Goal: Task Accomplishment & Management: Complete application form

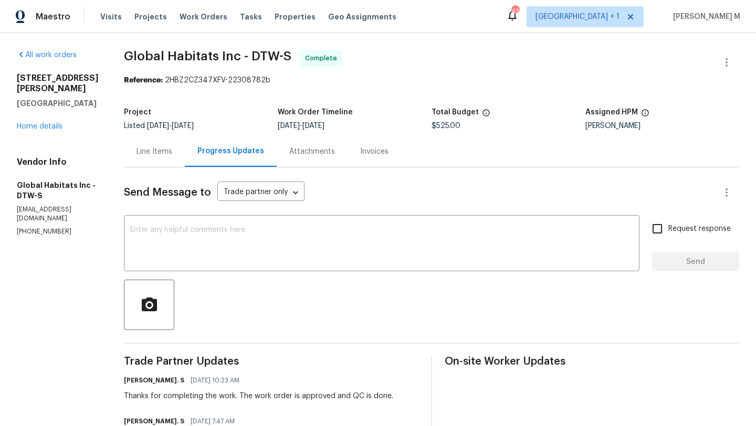
click at [161, 147] on div "Line Items" at bounding box center [155, 152] width 36 height 11
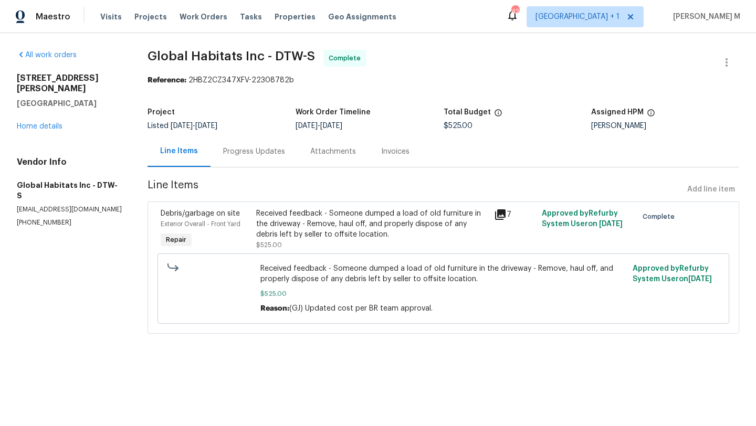
click at [60, 121] on div "All work orders 15836 Patton St Detroit, MI 48223 Home details Vendor Info Glob…" at bounding box center [70, 139] width 106 height 178
click at [51, 123] on link "Home details" at bounding box center [40, 126] width 46 height 7
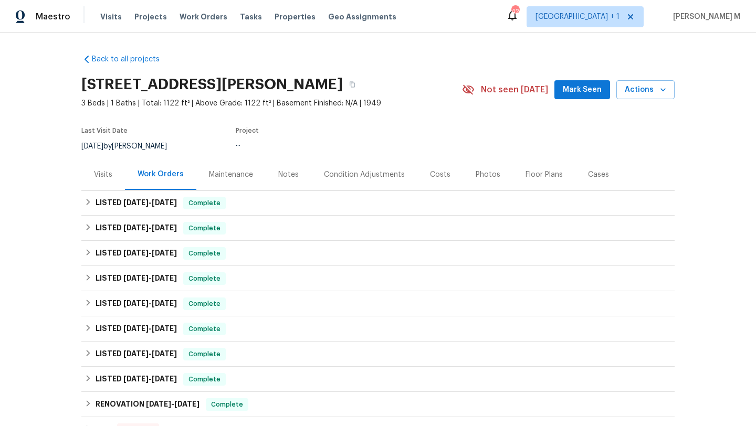
click at [107, 176] on div "Visits" at bounding box center [103, 175] width 18 height 11
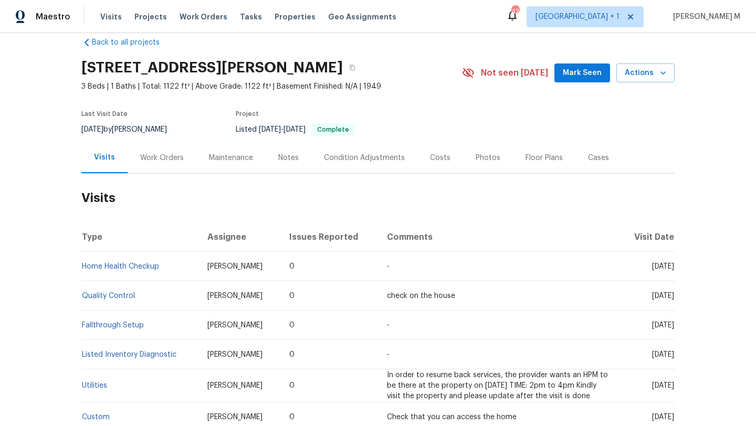
scroll to position [18, 0]
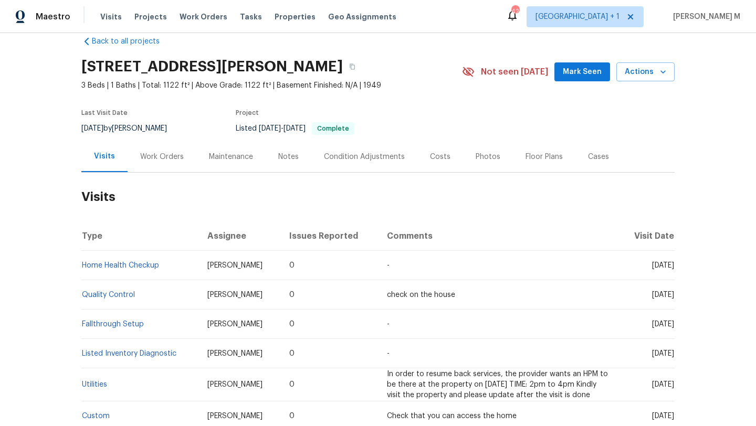
click at [162, 168] on div "Work Orders" at bounding box center [162, 156] width 69 height 31
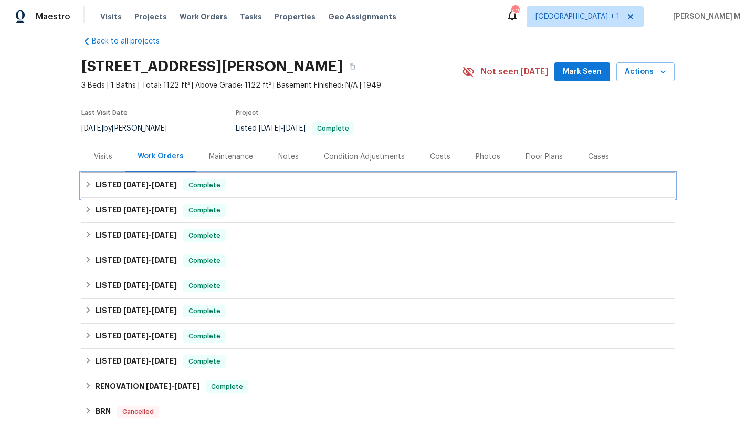
click at [175, 191] on h6 "LISTED 9/23/25 - 9/25/25" at bounding box center [136, 185] width 81 height 13
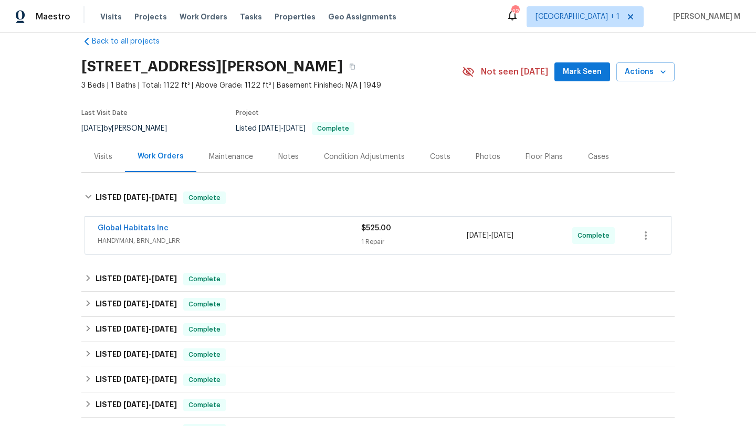
click at [199, 231] on div "Global Habitats Inc" at bounding box center [230, 229] width 264 height 13
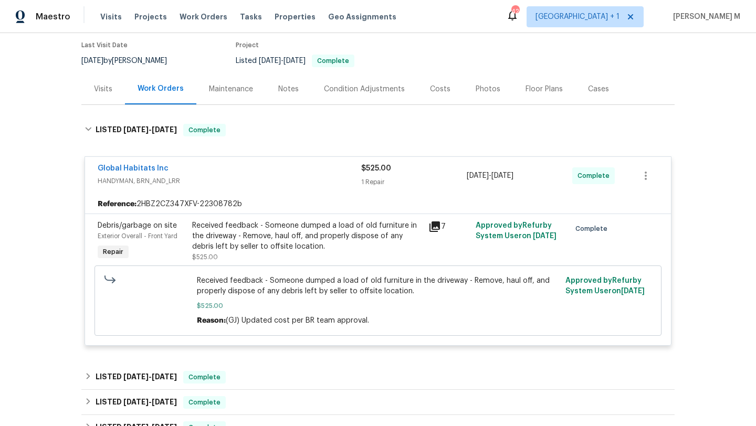
scroll to position [218, 0]
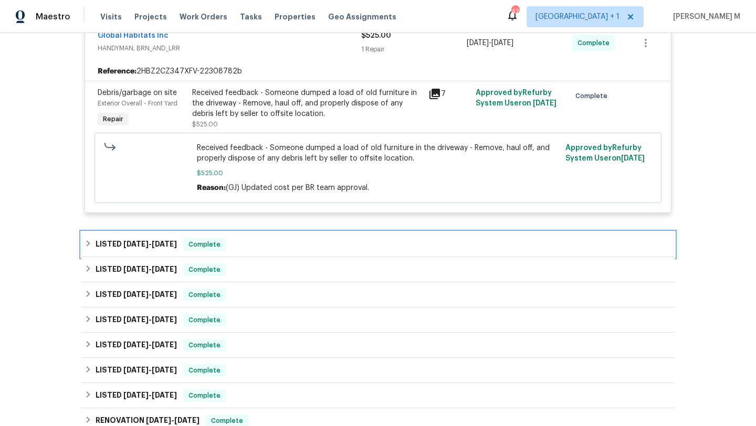
click at [373, 256] on div "LISTED 2/4/25 - 9/19/25 Complete" at bounding box center [378, 244] width 594 height 25
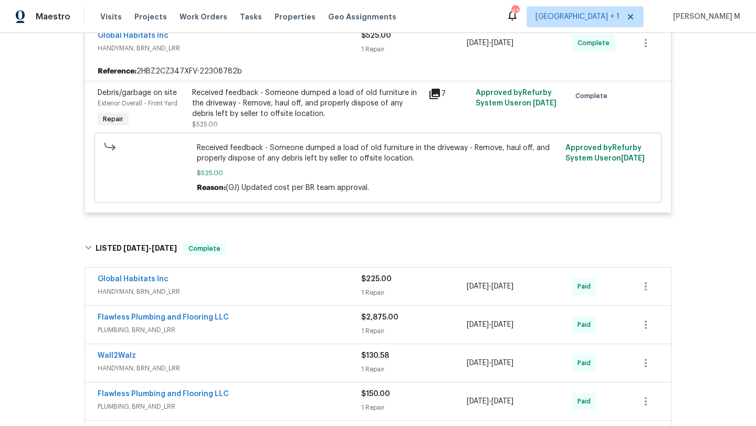
click at [318, 287] on span "HANDYMAN, BRN_AND_LRR" at bounding box center [230, 292] width 264 height 11
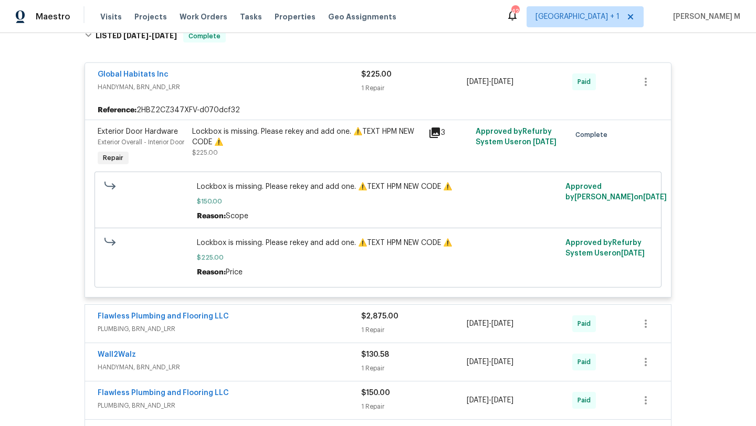
scroll to position [432, 0]
click at [333, 323] on div "Flawless Plumbing and Flooring LLC" at bounding box center [230, 316] width 264 height 13
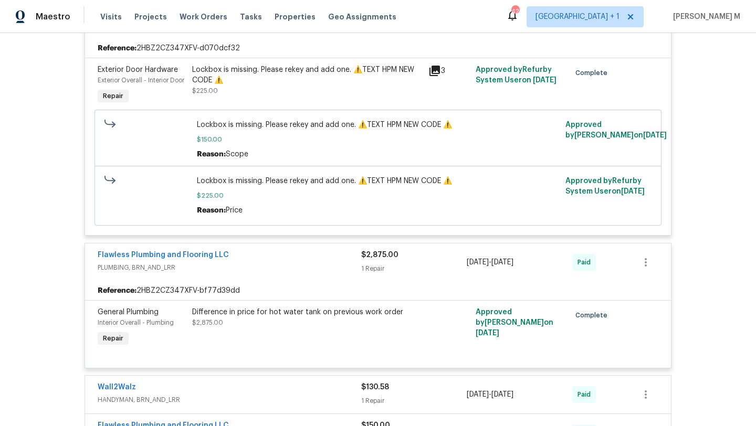
scroll to position [496, 0]
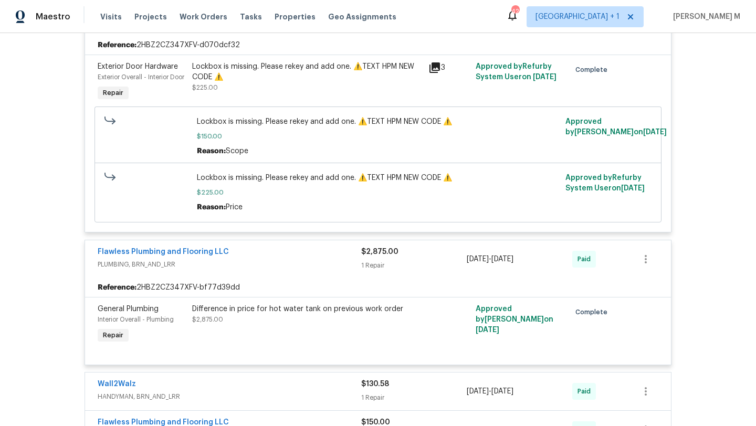
click at [291, 245] on div "Global Habitats Inc HANDYMAN, BRN_AND_LRR $225.00 1 Repair 9/18/2025 - 9/18/202…" at bounding box center [378, 239] width 587 height 498
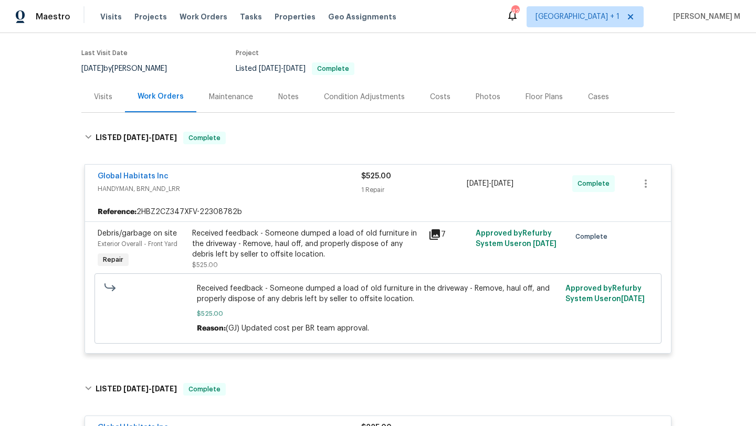
scroll to position [68, 0]
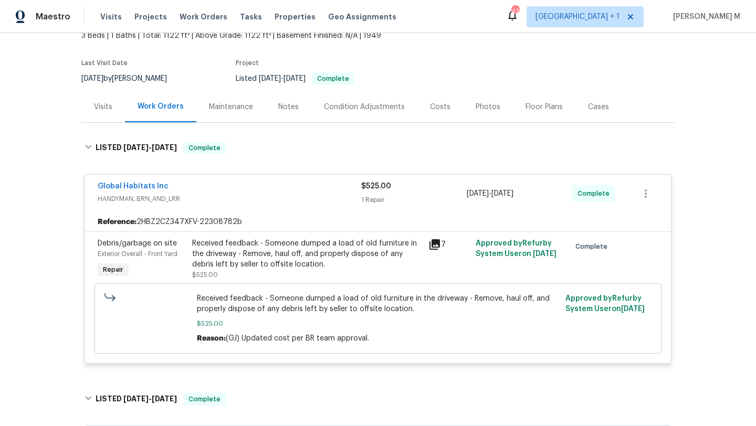
click at [591, 116] on div "Cases" at bounding box center [599, 106] width 46 height 31
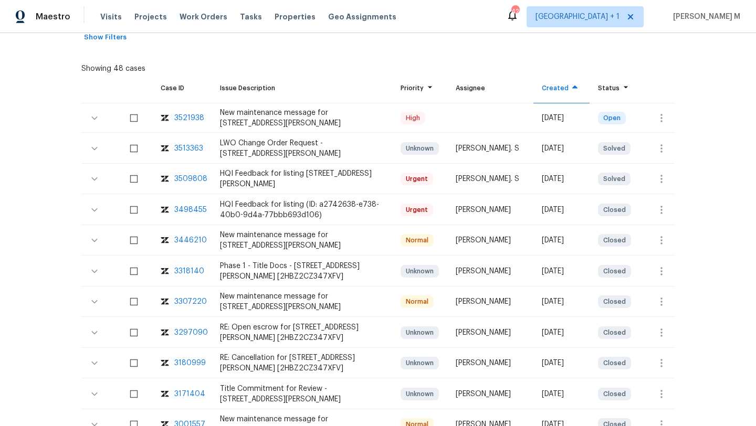
scroll to position [209, 0]
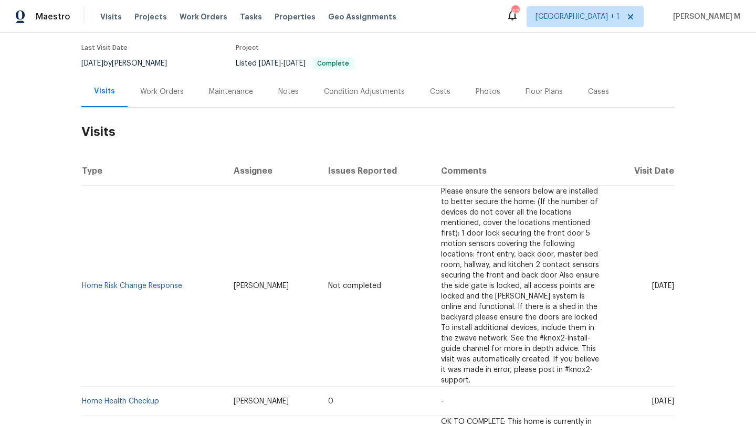
scroll to position [87, 0]
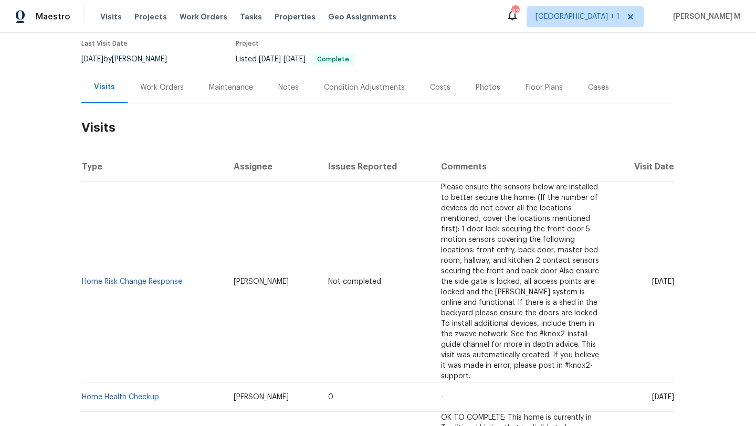
click at [373, 279] on td "Not completed" at bounding box center [376, 282] width 113 height 201
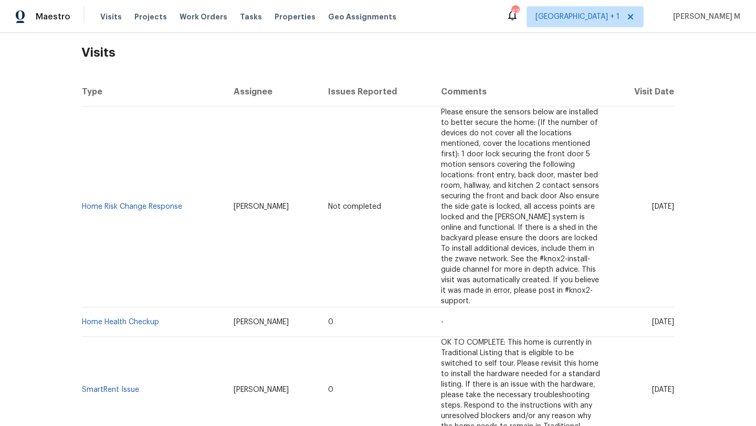
scroll to position [148, 0]
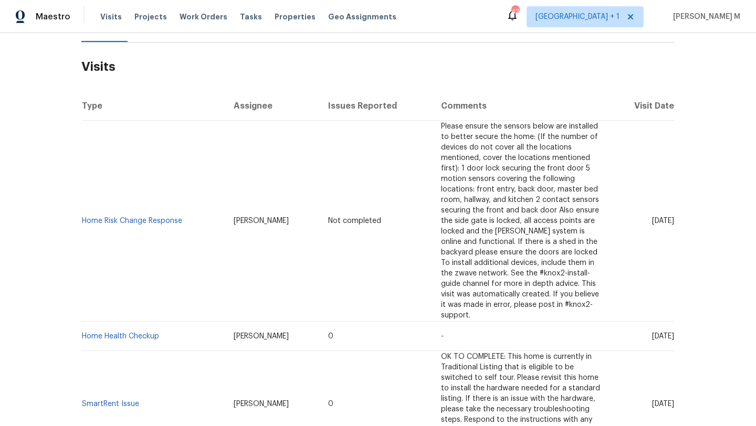
drag, startPoint x: 628, startPoint y: 218, endPoint x: 651, endPoint y: 218, distance: 23.1
click at [652, 218] on span "Sun, Sep 28 2025" at bounding box center [663, 220] width 22 height 7
copy span "Sep 28"
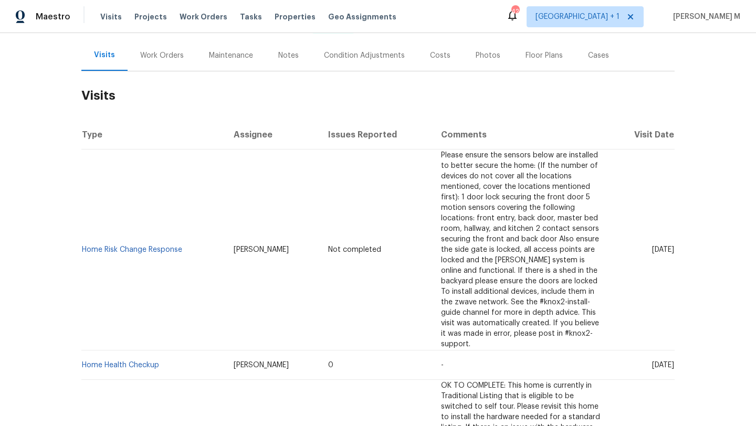
scroll to position [119, 0]
copy span "Sep 28"
click at [171, 67] on div "Work Orders" at bounding box center [162, 55] width 69 height 31
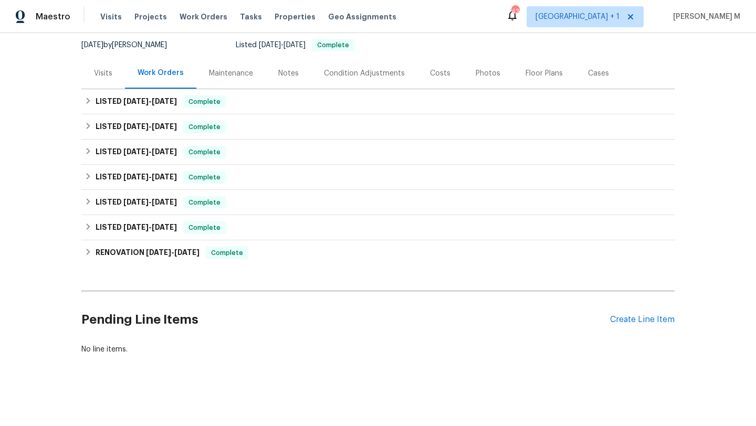
scroll to position [109, 0]
click at [155, 100] on div "LISTED 9/24/25 - 9/26/25 Complete" at bounding box center [378, 101] width 594 height 25
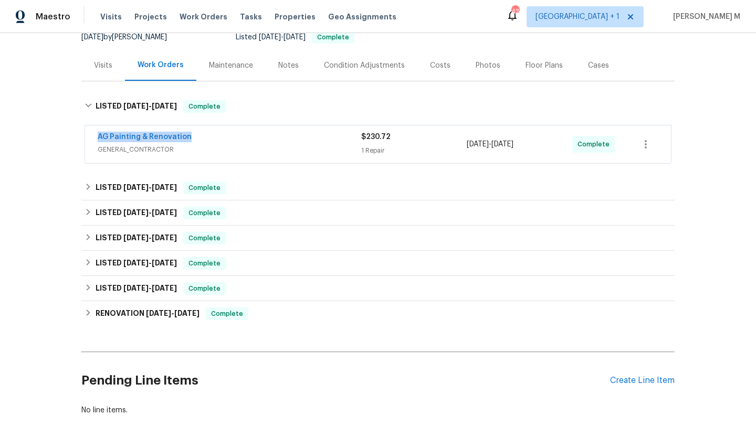
copy link "AG Painting & Renovation"
drag, startPoint x: 89, startPoint y: 141, endPoint x: 193, endPoint y: 140, distance: 103.5
click at [193, 140] on div "AG Painting & Renovation GENERAL_CONTRACTOR $230.72 1 Repair 9/24/2025 - 9/26/2…" at bounding box center [378, 145] width 586 height 38
drag, startPoint x: 462, startPoint y: 143, endPoint x: 527, endPoint y: 144, distance: 65.1
click at [527, 144] on div "AG Painting & Renovation GENERAL_CONTRACTOR $230.72 1 Repair 9/24/2025 - 9/26/2…" at bounding box center [366, 144] width 536 height 25
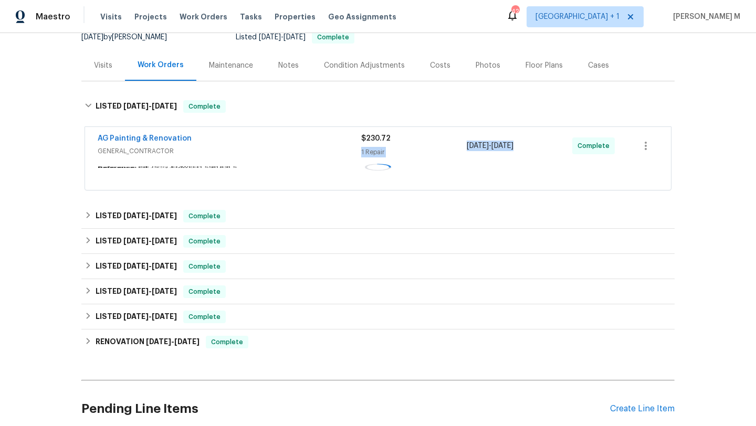
click at [527, 144] on div "9/24/2025 - 9/26/2025" at bounding box center [520, 145] width 106 height 25
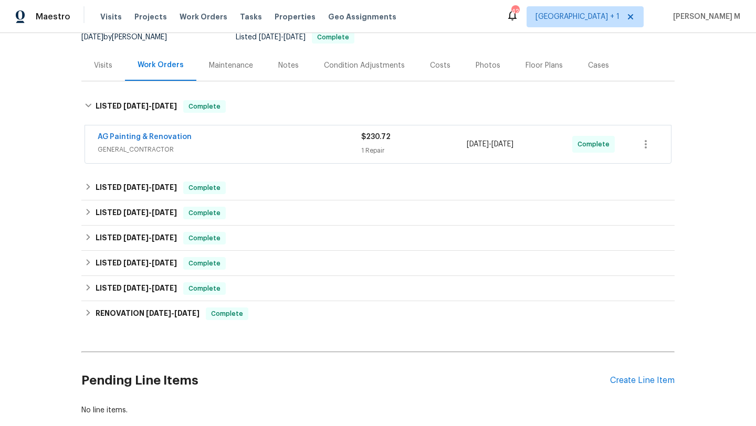
copy span "9/24/2025 - 9/26/2025"
drag, startPoint x: 463, startPoint y: 145, endPoint x: 538, endPoint y: 144, distance: 75.6
click at [514, 144] on span "9/24/2025 - 9/26/2025" at bounding box center [490, 144] width 47 height 11
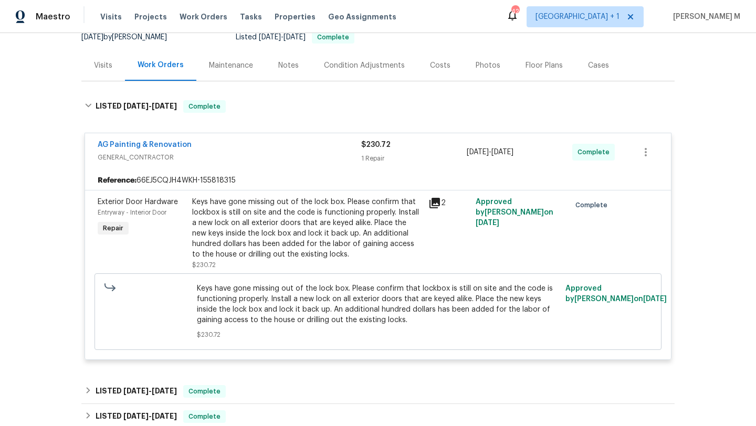
click at [97, 67] on div "Visits" at bounding box center [103, 65] width 18 height 11
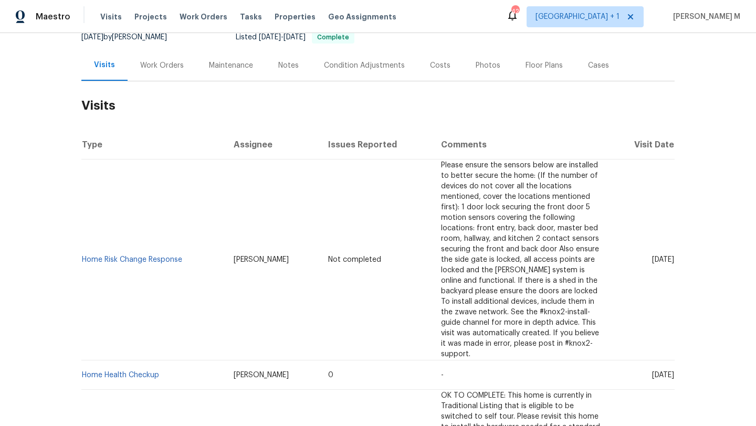
click at [328, 256] on span "Not completed" at bounding box center [354, 259] width 53 height 7
drag, startPoint x: 182, startPoint y: 255, endPoint x: 78, endPoint y: 256, distance: 103.5
click at [81, 256] on td "Home Risk Change Response" at bounding box center [153, 260] width 144 height 201
copy link "Home Risk Change Response"
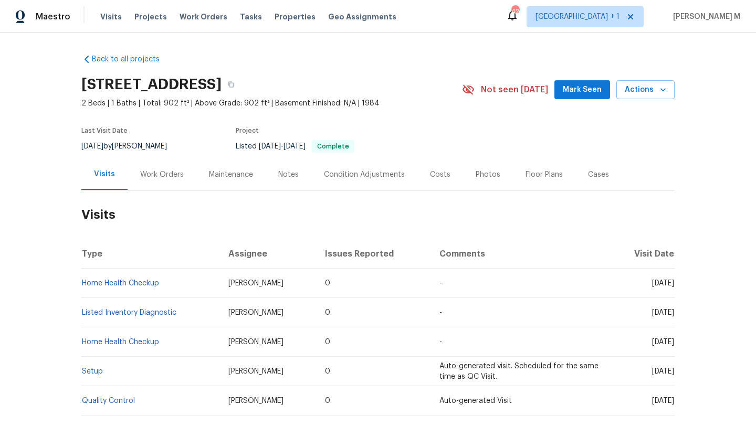
click at [162, 171] on div "Work Orders" at bounding box center [162, 175] width 44 height 11
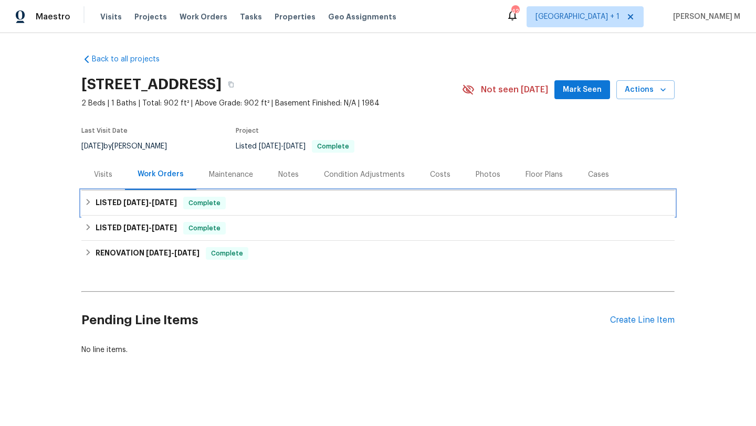
click at [203, 209] on div "Complete" at bounding box center [204, 203] width 43 height 13
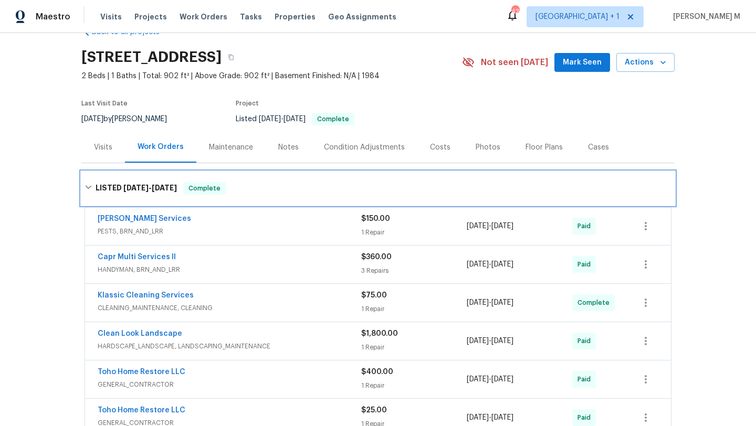
scroll to position [31, 0]
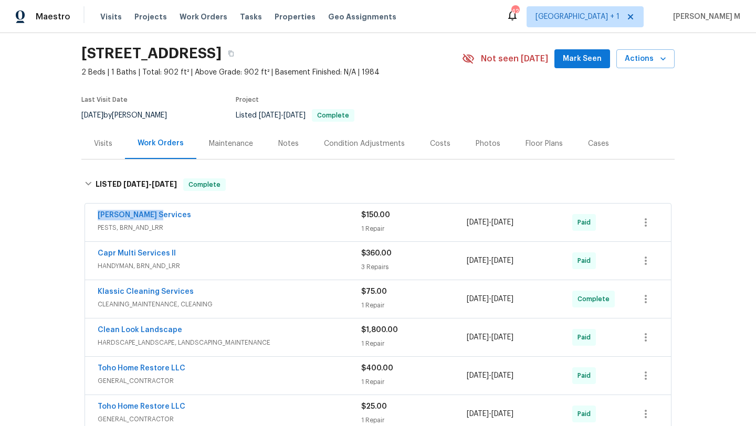
copy link "[PERSON_NAME] Services"
drag, startPoint x: 87, startPoint y: 218, endPoint x: 155, endPoint y: 217, distance: 68.8
click at [156, 217] on div "[PERSON_NAME] Services PESTS, BRN_AND_LRR $150.00 1 Repair [DATE] - [DATE] Paid" at bounding box center [378, 223] width 586 height 38
drag, startPoint x: 462, startPoint y: 225, endPoint x: 540, endPoint y: 225, distance: 77.7
click at [540, 225] on div "[PERSON_NAME] Services PESTS, BRN_AND_LRR $150.00 1 Repair [DATE] - [DATE] Paid" at bounding box center [366, 222] width 536 height 25
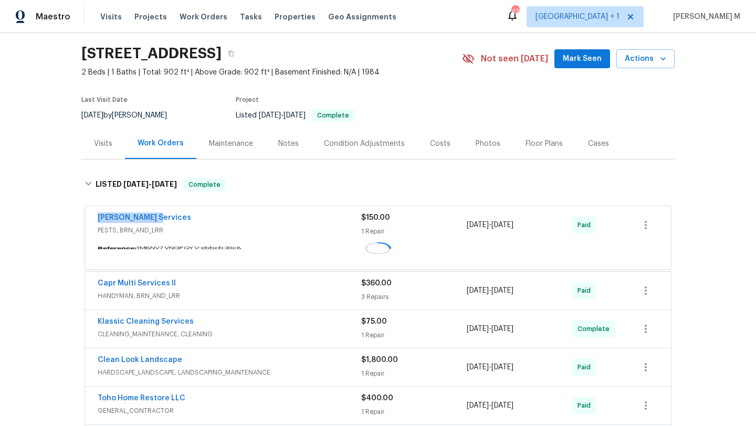
copy div "[DATE] - [DATE]"
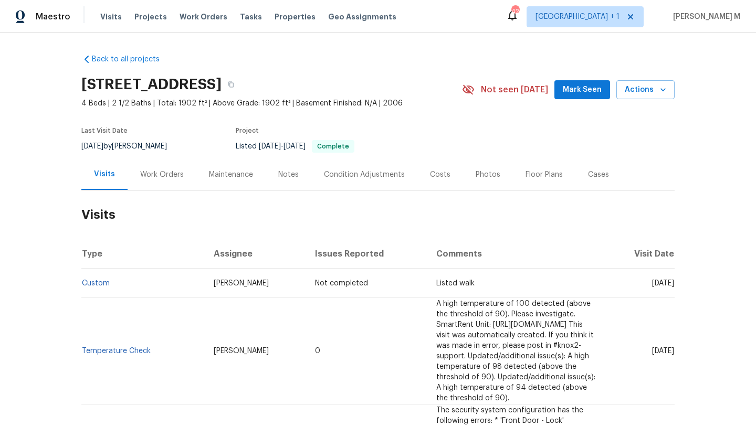
click at [156, 177] on div "Work Orders" at bounding box center [162, 175] width 44 height 11
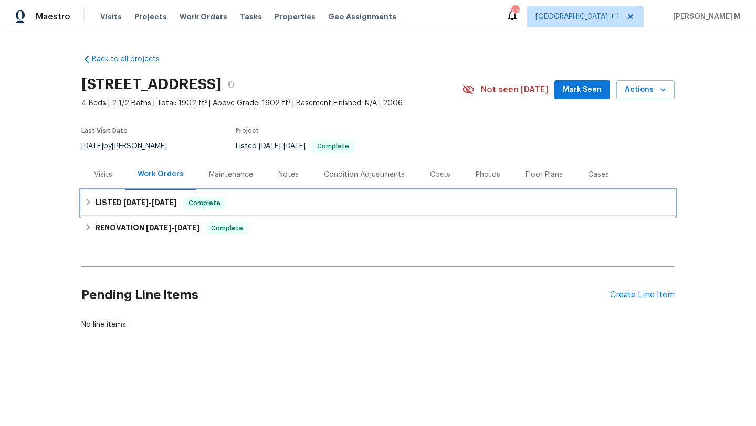
click at [165, 202] on span "[DATE]" at bounding box center [164, 202] width 25 height 7
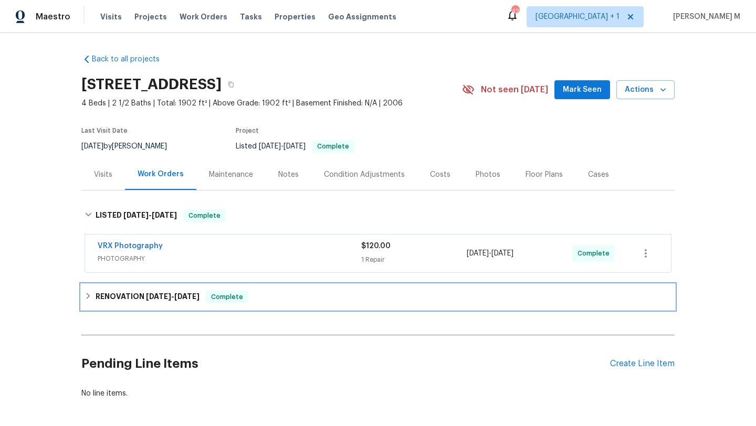
click at [239, 303] on div "Complete" at bounding box center [227, 297] width 43 height 13
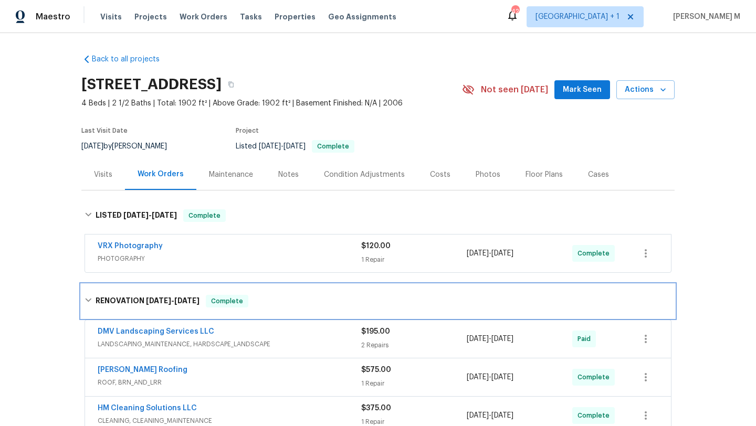
scroll to position [51, 0]
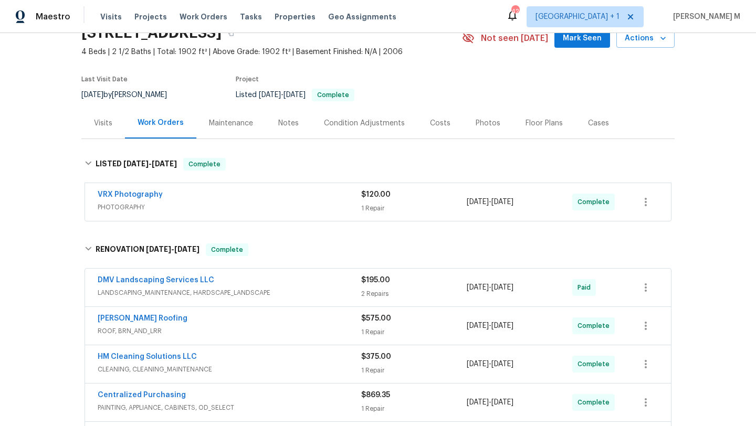
click at [245, 336] on span "ROOF, BRN_AND_LRR" at bounding box center [230, 331] width 264 height 11
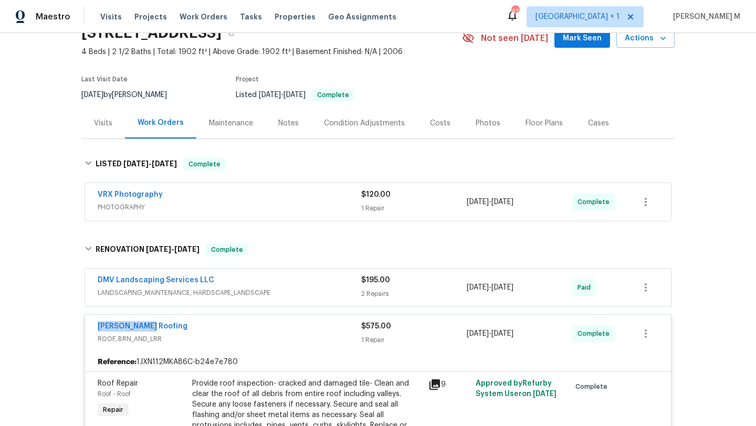
drag, startPoint x: 90, startPoint y: 328, endPoint x: 168, endPoint y: 328, distance: 78.3
click at [168, 328] on div "[PERSON_NAME] Roofing ROOF, BRN_AND_LRR $575.00 1 Repair [DATE] - [DATE] Comple…" at bounding box center [378, 334] width 586 height 38
copy link "[PERSON_NAME] Roofing"
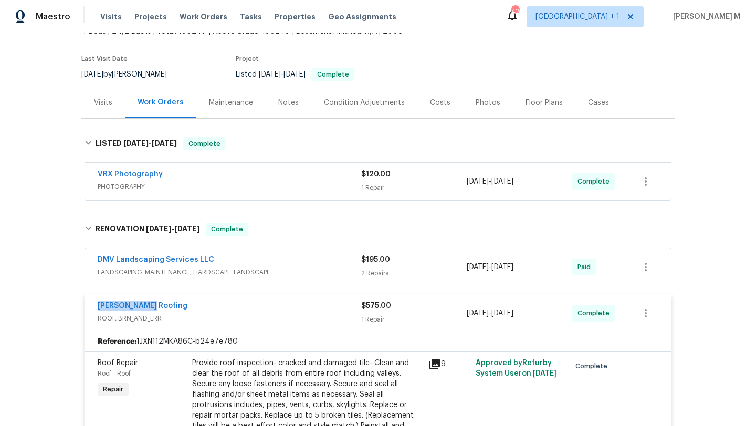
scroll to position [72, 0]
drag, startPoint x: 463, startPoint y: 266, endPoint x: 538, endPoint y: 266, distance: 75.6
click at [538, 266] on div "[DATE] - [DATE]" at bounding box center [520, 267] width 106 height 25
copy span "[DATE] - [DATE]"
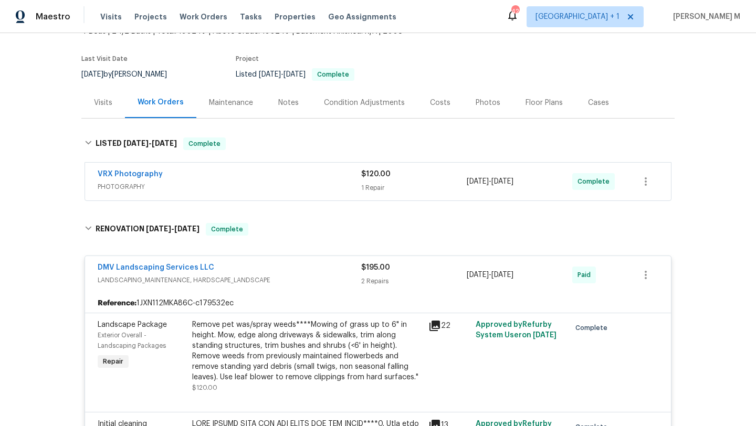
click at [303, 280] on span "LANDSCAPING_MAINTENANCE, HARDSCAPE_LANDSCAPE" at bounding box center [230, 280] width 264 height 11
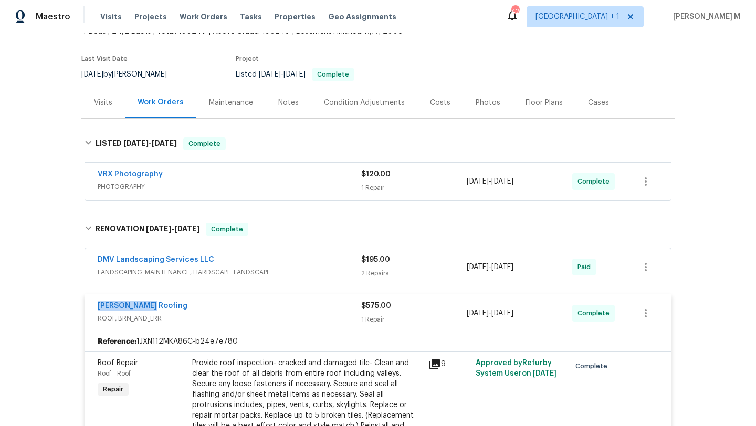
drag, startPoint x: 126, startPoint y: 303, endPoint x: 160, endPoint y: 302, distance: 34.7
click at [160, 302] on div "[PERSON_NAME] Roofing ROOF, BRN_AND_LRR $575.00 1 Repair [DATE] - [DATE] Comple…" at bounding box center [378, 314] width 586 height 38
copy link "[PERSON_NAME] Roofing"
drag, startPoint x: 461, startPoint y: 314, endPoint x: 535, endPoint y: 314, distance: 74.6
click at [535, 314] on div "[PERSON_NAME] Roofing ROOF, BRN_AND_LRR $575.00 1 Repair [DATE] - [DATE] Comple…" at bounding box center [366, 313] width 536 height 25
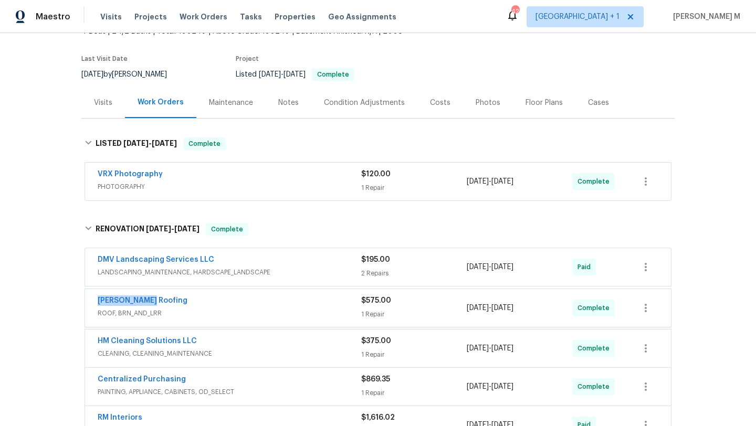
copy div "1 Repair [DATE] - [DATE]"
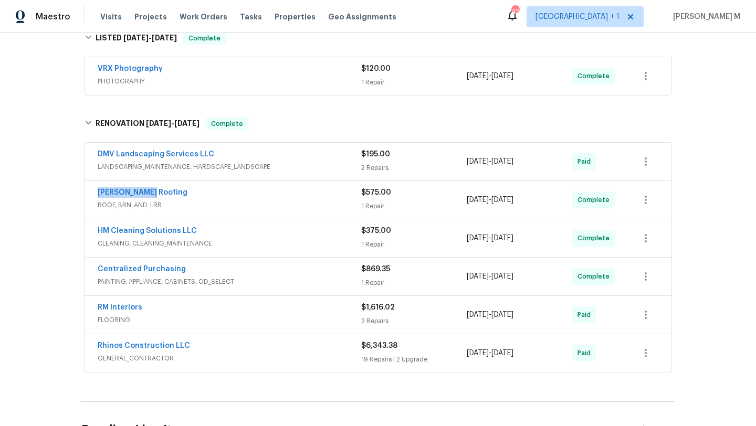
scroll to position [296, 0]
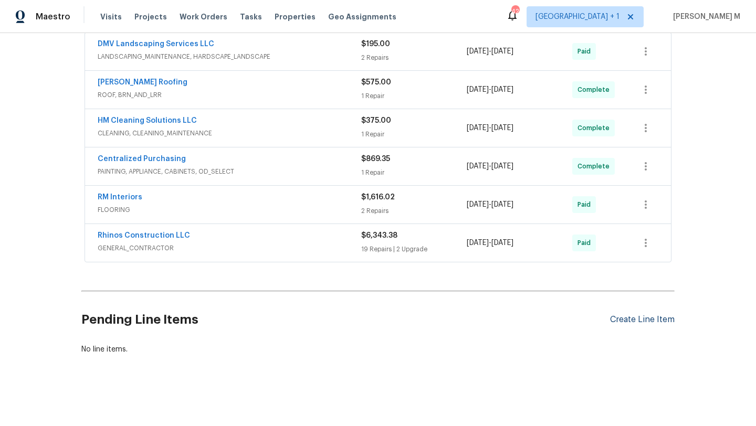
click at [643, 316] on div "Create Line Item" at bounding box center [642, 320] width 65 height 10
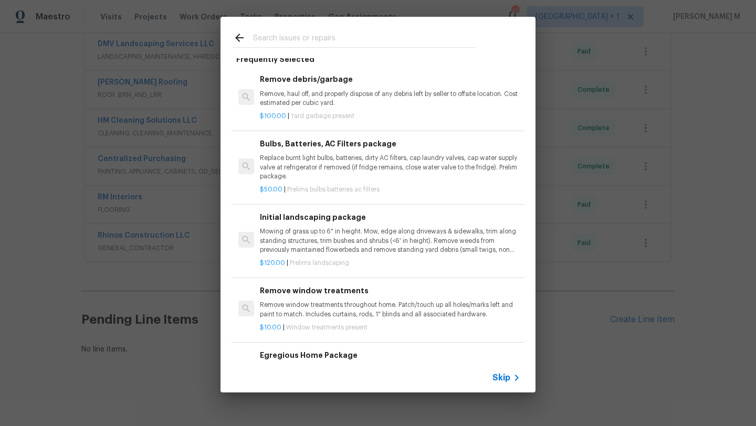
scroll to position [0, 0]
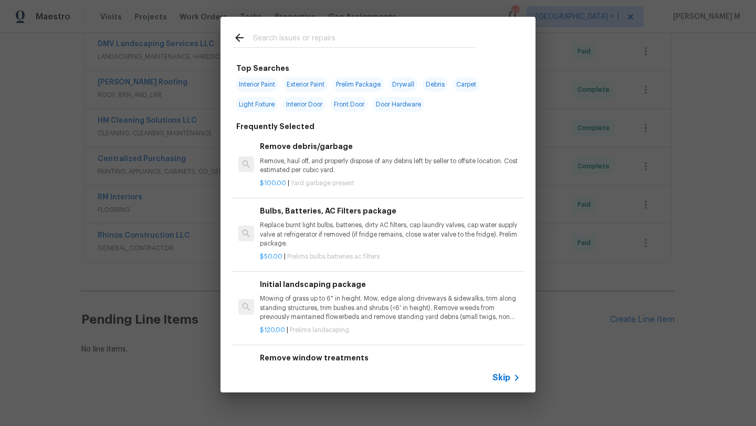
click at [499, 369] on div "Skip" at bounding box center [378, 377] width 315 height 29
click at [499, 378] on span "Skip" at bounding box center [502, 378] width 18 height 11
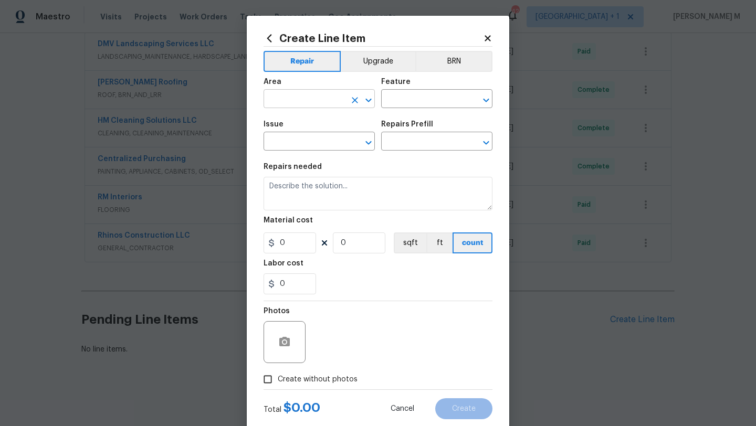
click at [312, 104] on input "text" at bounding box center [305, 100] width 82 height 16
click at [285, 128] on li "Roof" at bounding box center [315, 123] width 111 height 17
type input "Roof"
click at [410, 103] on input "text" at bounding box center [422, 100] width 82 height 16
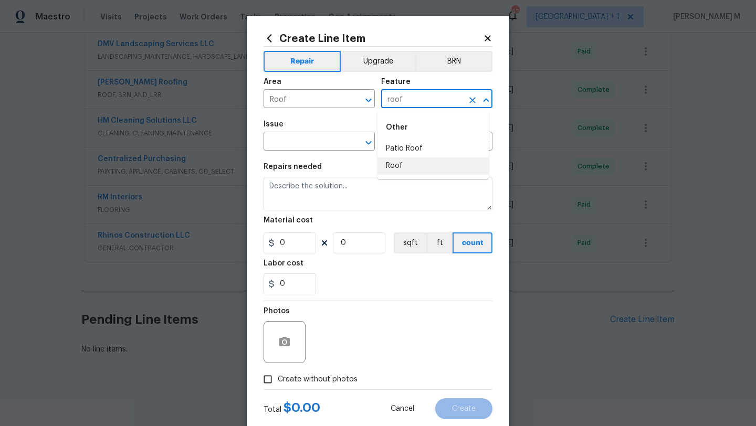
click at [401, 166] on li "Roof" at bounding box center [433, 166] width 111 height 17
type input "Roof"
click at [337, 149] on input "text" at bounding box center [305, 142] width 82 height 16
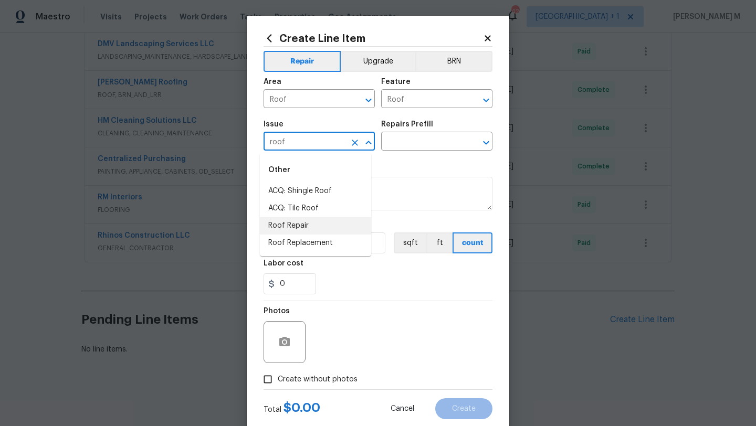
click at [320, 226] on li "Roof Repair" at bounding box center [315, 225] width 111 height 17
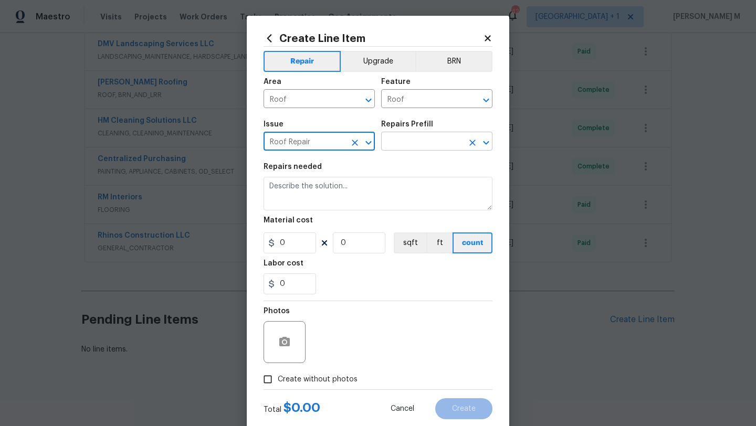
type input "Roof Repair"
click at [422, 147] on input "text" at bounding box center [422, 142] width 82 height 16
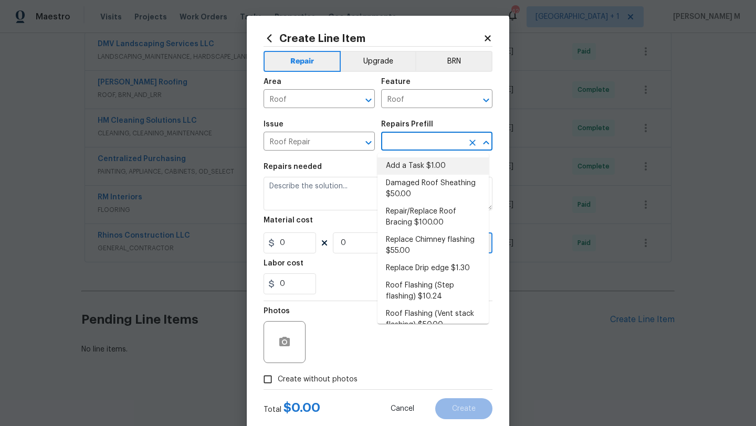
click at [422, 165] on li "Add a Task $1.00" at bounding box center [433, 166] width 111 height 17
type input "[PERSON_NAME] and Trim"
type input "Add a Task $1.00"
type textarea "HPM to detail"
type input "1"
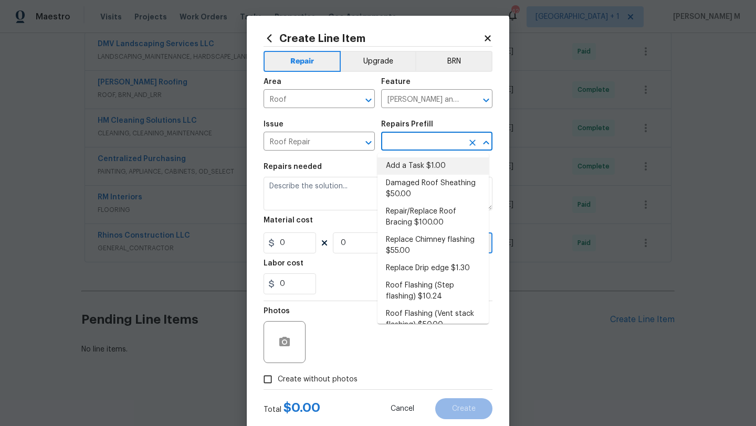
type input "1"
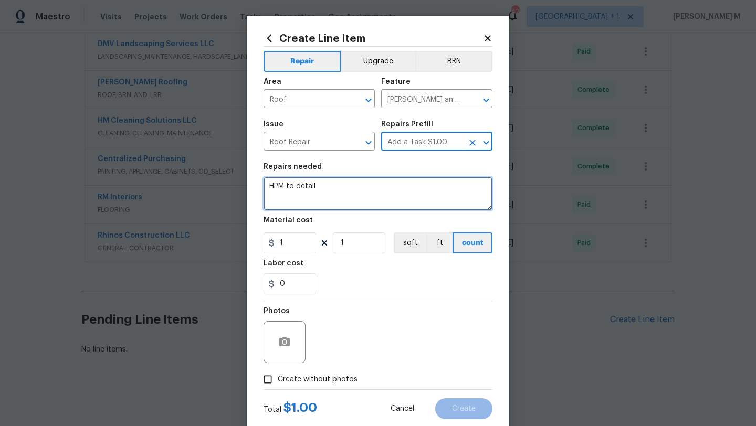
click at [361, 192] on textarea "HPM to detail" at bounding box center [378, 194] width 229 height 34
type textarea "H"
type textarea "#leak"
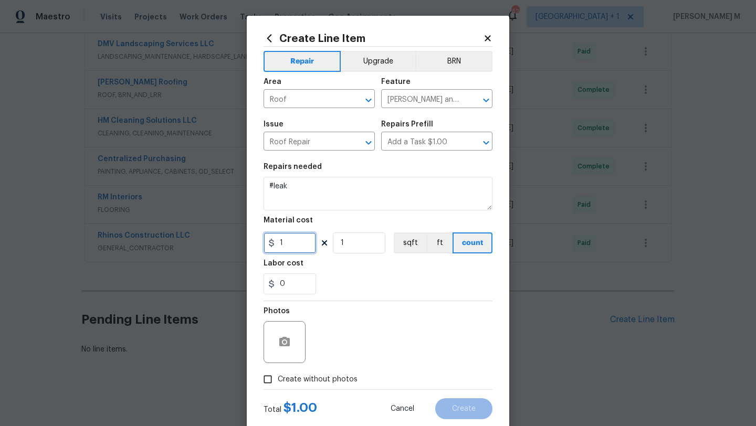
click at [296, 245] on input "1" at bounding box center [290, 243] width 53 height 21
type input "75"
click at [349, 243] on input "1" at bounding box center [359, 243] width 53 height 21
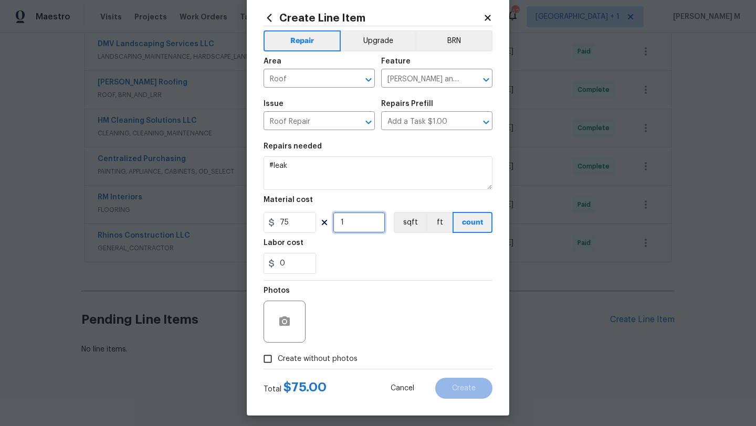
scroll to position [23, 0]
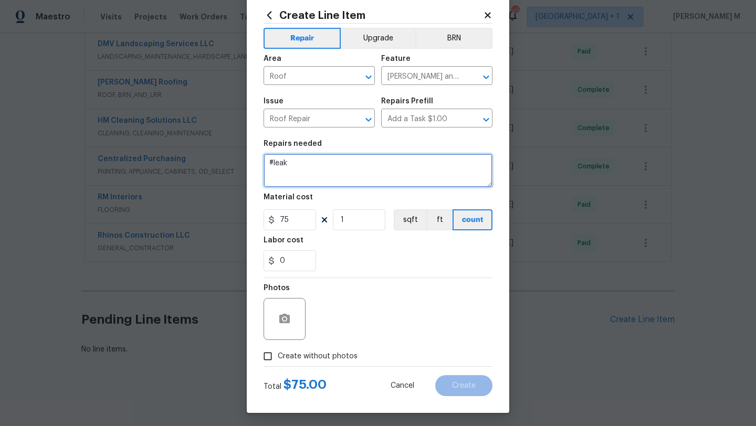
click at [324, 180] on textarea "#leak" at bounding box center [378, 171] width 229 height 34
paste textarea "water leaking out of the roof"
click at [466, 164] on textarea "#leak water leaking out of the roof. Kindly inspect and" at bounding box center [378, 171] width 229 height 34
type textarea "#leak water leaking out of the roof. Kindly inspect and repair"
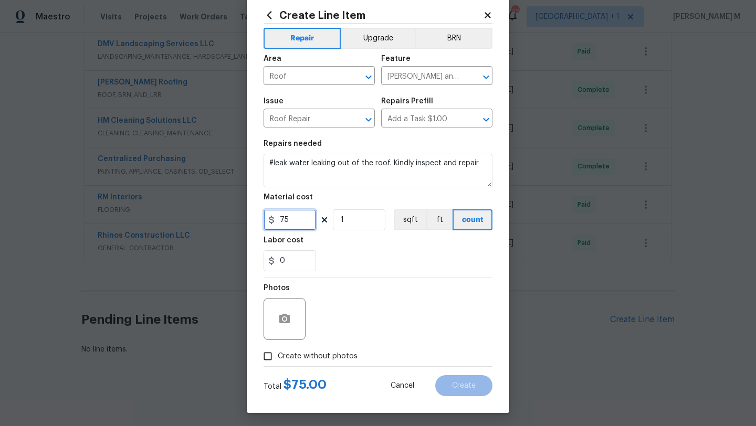
click at [279, 223] on input "75" at bounding box center [290, 220] width 53 height 21
type input "1"
click at [263, 362] on input "Create without photos" at bounding box center [268, 357] width 20 height 20
checkbox input "true"
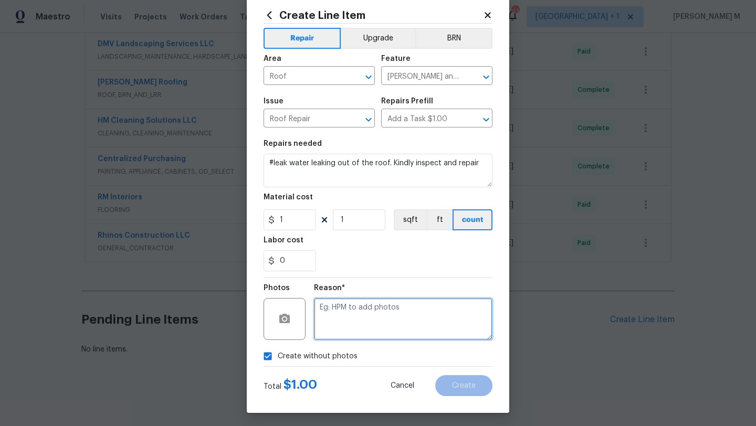
click at [345, 324] on textarea at bounding box center [403, 319] width 179 height 42
type textarea "NA"
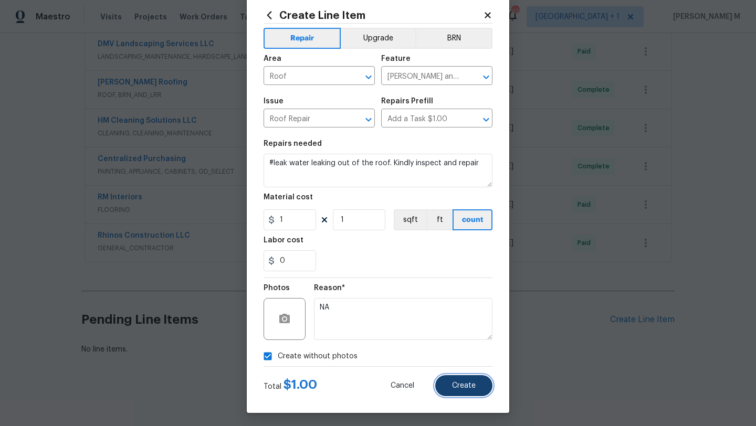
click at [444, 379] on button "Create" at bounding box center [463, 386] width 57 height 21
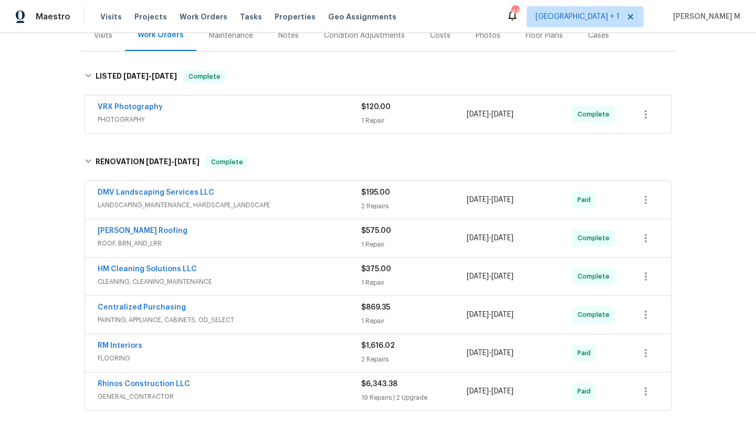
scroll to position [109, 0]
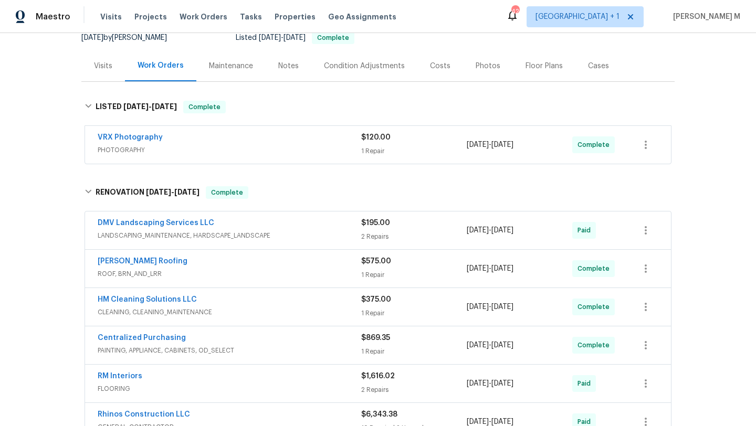
click at [286, 272] on span "ROOF, BRN_AND_LRR" at bounding box center [230, 274] width 264 height 11
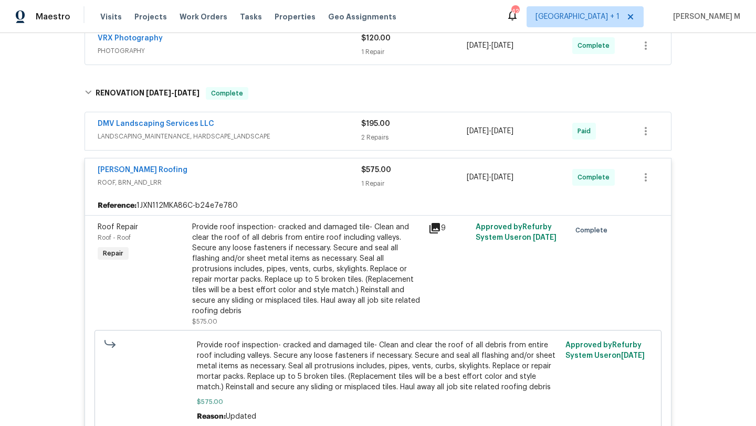
scroll to position [218, 0]
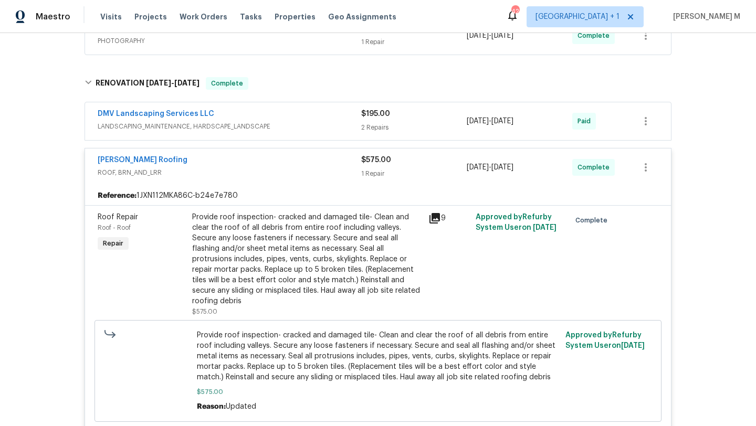
click at [321, 162] on div "[PERSON_NAME] Roofing" at bounding box center [230, 161] width 264 height 13
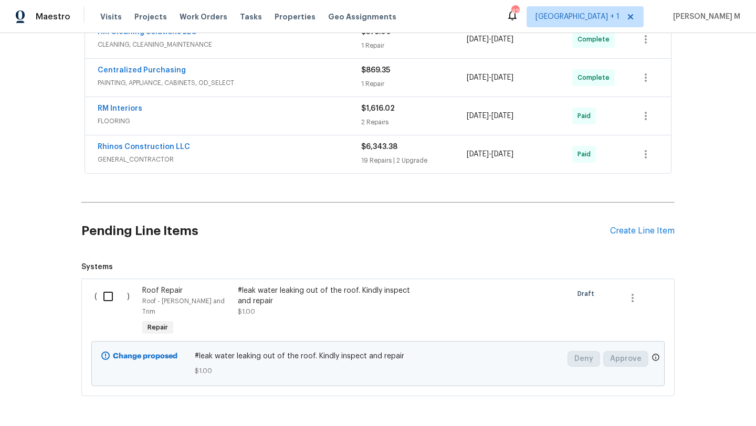
scroll to position [415, 0]
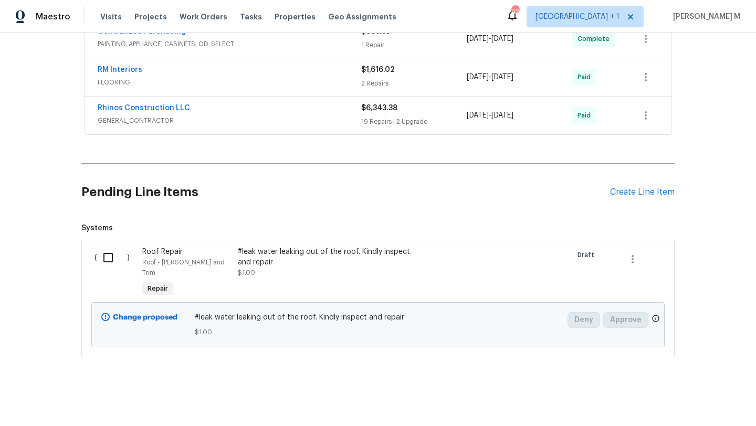
click at [109, 258] on input "checkbox" at bounding box center [112, 258] width 30 height 22
checkbox input "true"
click at [696, 392] on button "Create Work Order" at bounding box center [696, 400] width 87 height 19
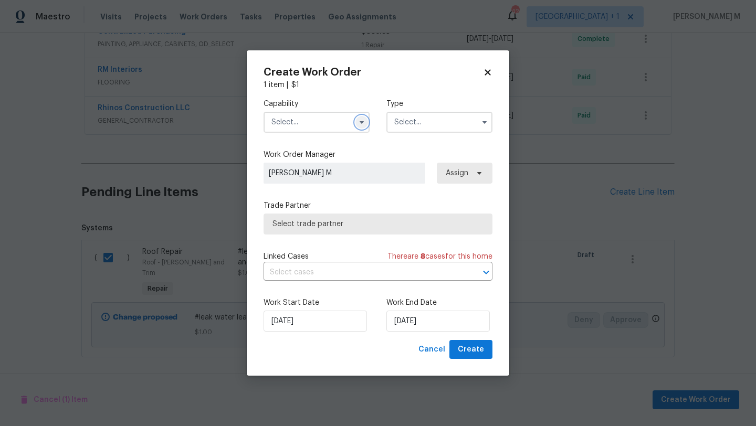
click at [365, 126] on icon "button" at bounding box center [362, 122] width 8 height 8
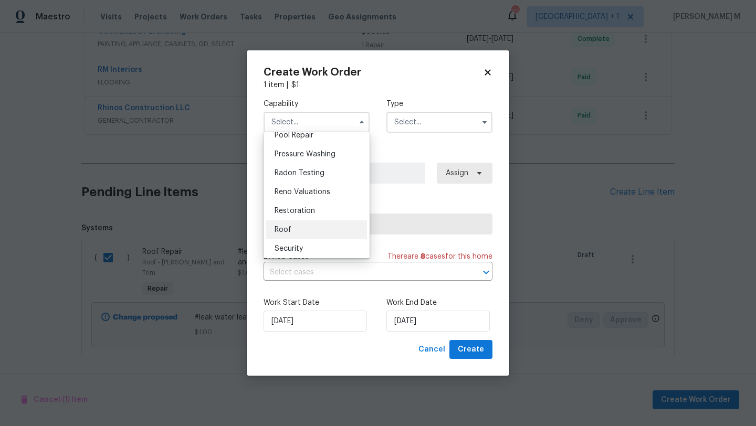
click at [319, 240] on div "Roof" at bounding box center [316, 230] width 101 height 19
type input "Roof"
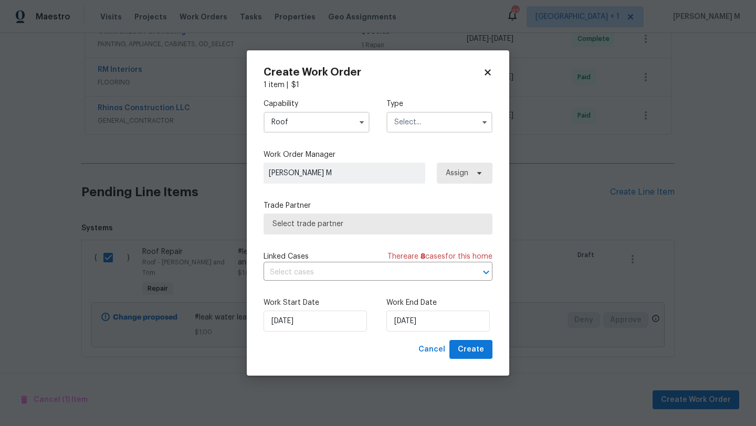
click at [419, 134] on div "Capability Roof Type" at bounding box center [378, 115] width 229 height 51
click at [422, 130] on input "text" at bounding box center [440, 122] width 106 height 21
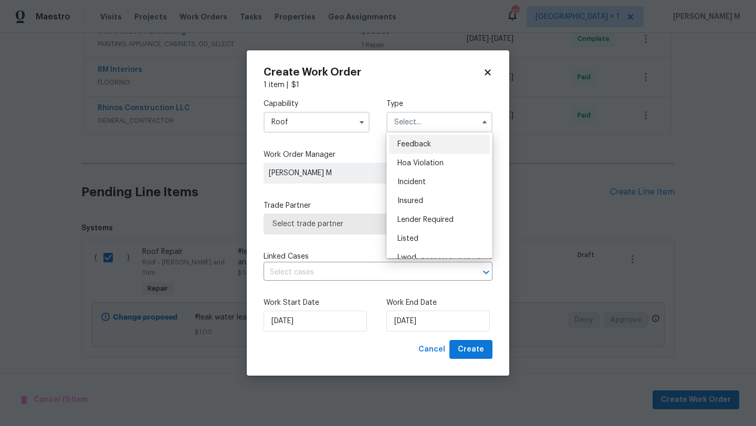
click at [421, 142] on span "Feedback" at bounding box center [415, 144] width 34 height 7
type input "Feedback"
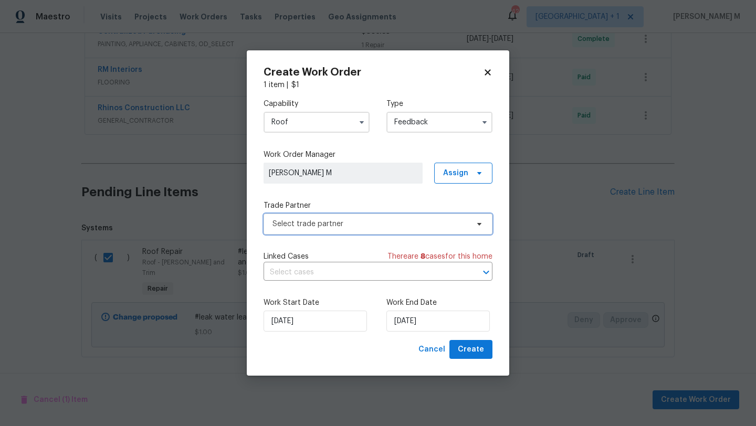
click at [343, 219] on span "Select trade partner" at bounding box center [371, 224] width 196 height 11
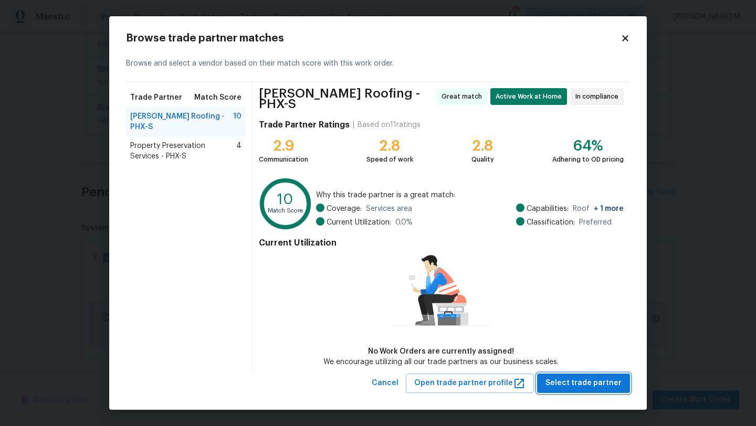
click at [584, 380] on span "Select trade partner" at bounding box center [584, 383] width 76 height 13
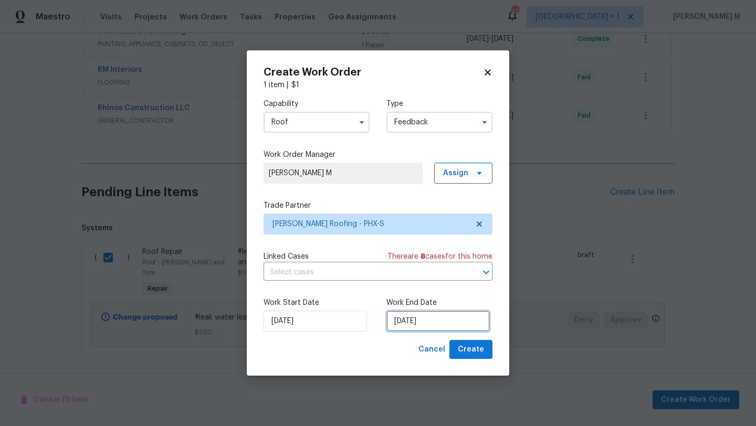
click at [433, 318] on input "[DATE]" at bounding box center [438, 321] width 103 height 21
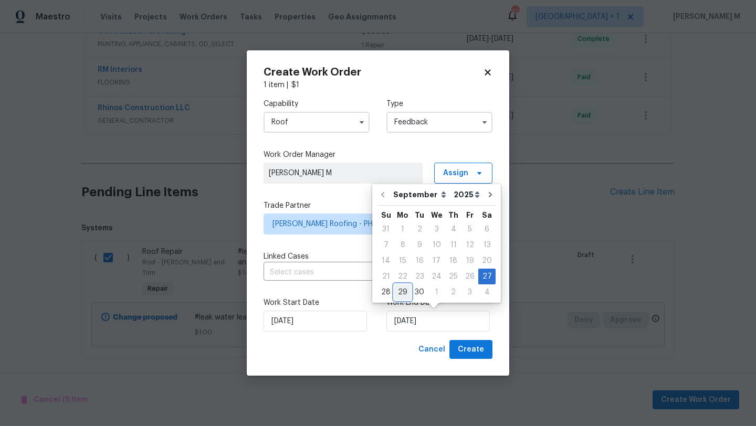
click at [399, 295] on div "29" at bounding box center [402, 292] width 17 height 15
type input "[DATE]"
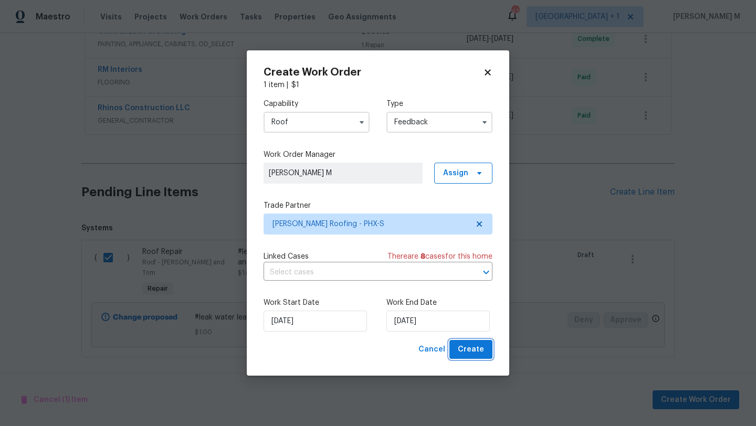
click at [472, 345] on span "Create" at bounding box center [471, 349] width 26 height 13
checkbox input "false"
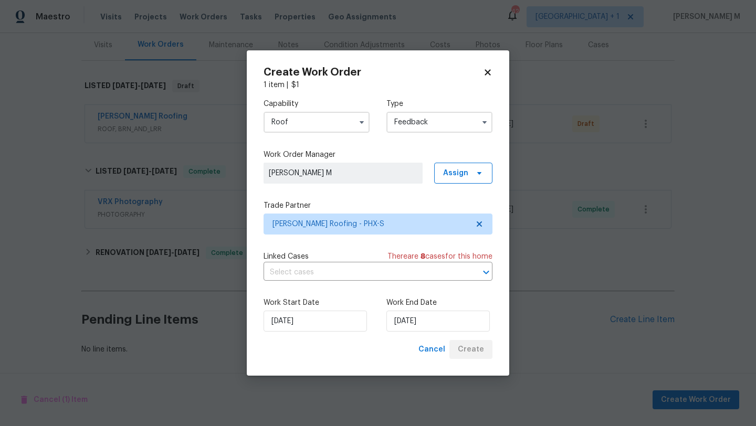
scroll to position [138, 0]
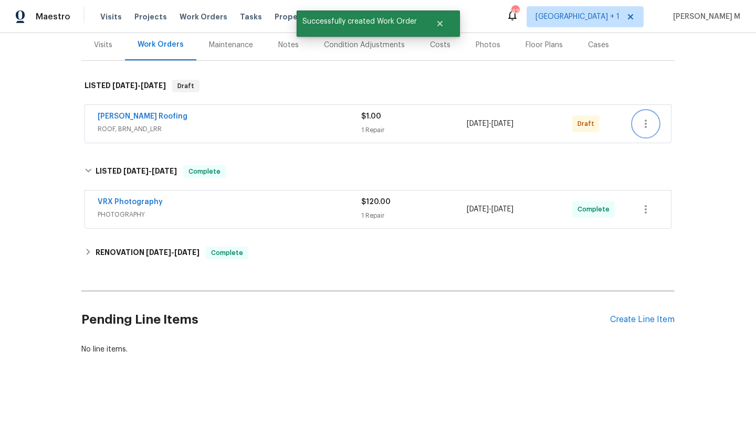
click at [643, 118] on icon "button" at bounding box center [646, 124] width 13 height 13
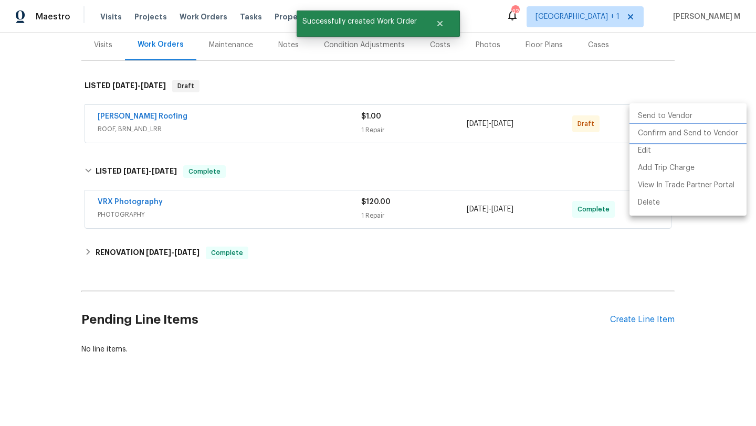
click at [645, 135] on li "Confirm and Send to Vendor" at bounding box center [688, 133] width 117 height 17
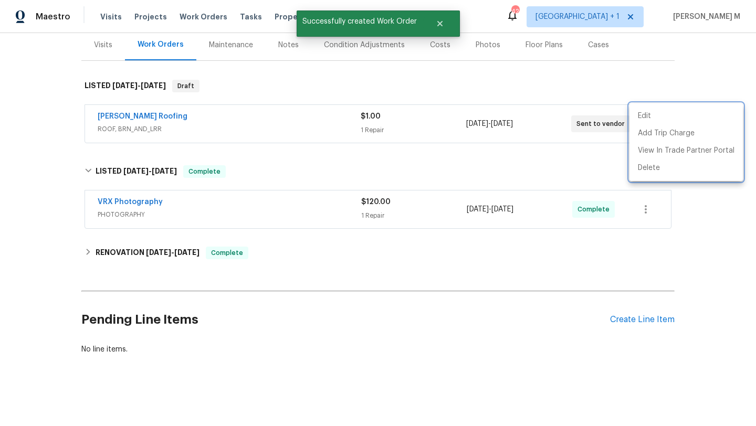
drag, startPoint x: 91, startPoint y: 106, endPoint x: 206, endPoint y: 106, distance: 115.0
click at [206, 106] on div at bounding box center [378, 213] width 756 height 426
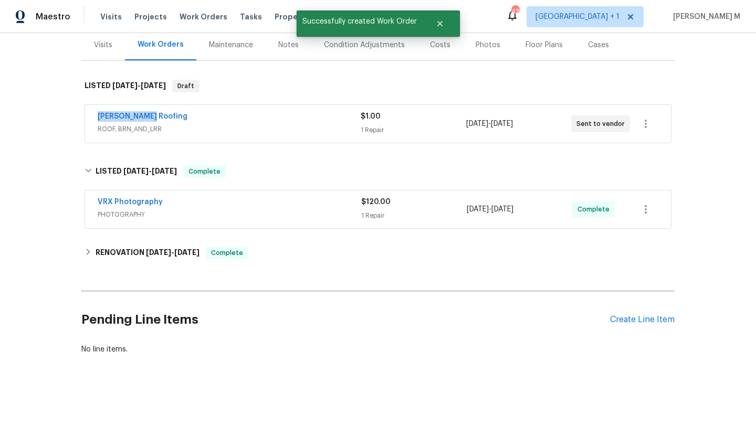
drag, startPoint x: 87, startPoint y: 111, endPoint x: 181, endPoint y: 111, distance: 94.0
click at [181, 111] on div "[PERSON_NAME] Roofing ROOF, BRN_AND_LRR $1.00 1 Repair [DATE] - [DATE] Sent to …" at bounding box center [378, 124] width 586 height 38
copy link "[PERSON_NAME] Roofing"
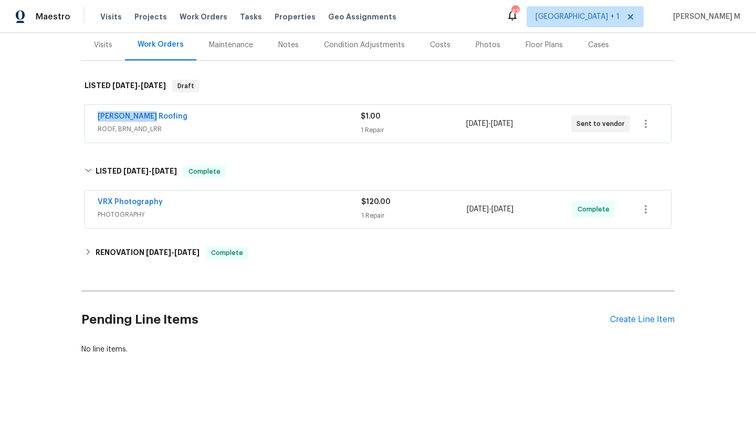
copy link "[PERSON_NAME] Roofing"
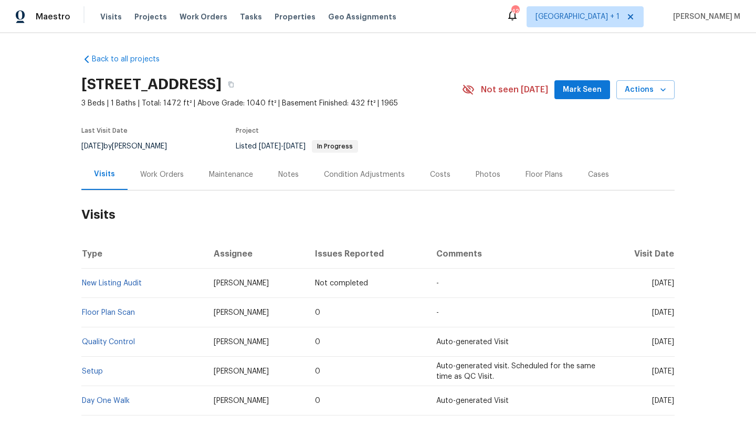
click at [160, 183] on div "Work Orders" at bounding box center [162, 174] width 69 height 31
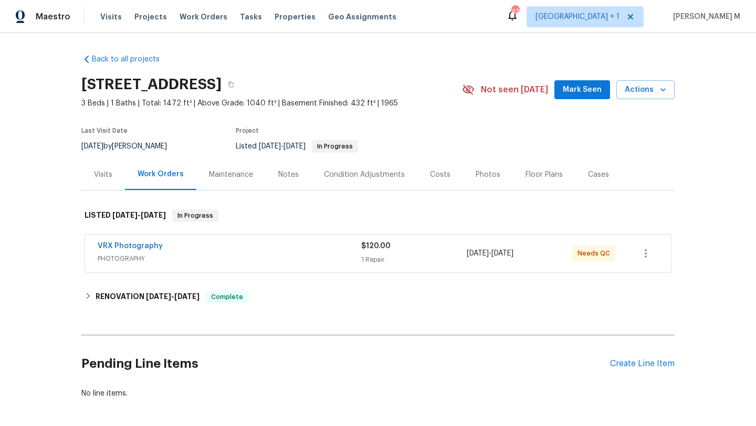
click at [301, 244] on div "VRX Photography" at bounding box center [230, 247] width 264 height 13
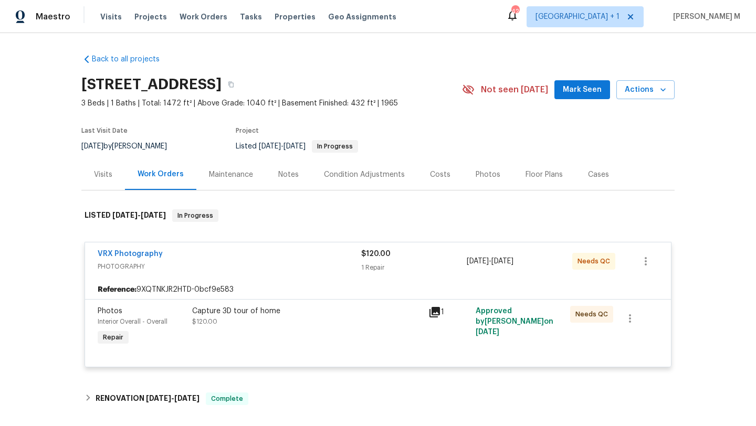
click at [110, 183] on div "Visits" at bounding box center [103, 174] width 44 height 31
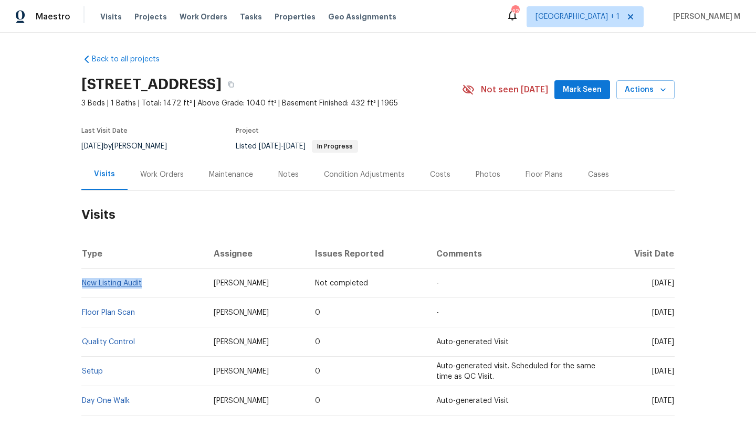
copy link "New Listing Audit"
drag, startPoint x: 142, startPoint y: 282, endPoint x: 78, endPoint y: 285, distance: 64.2
click at [81, 285] on td "New Listing Audit" at bounding box center [143, 283] width 124 height 29
drag, startPoint x: 627, startPoint y: 284, endPoint x: 651, endPoint y: 284, distance: 24.2
click at [652, 284] on span "[DATE]" at bounding box center [663, 283] width 22 height 7
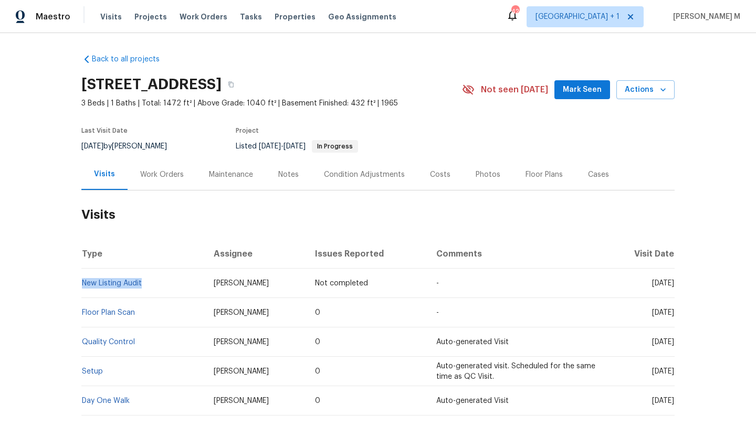
copy span "[DATE]"
click at [179, 179] on div "Work Orders" at bounding box center [162, 174] width 69 height 31
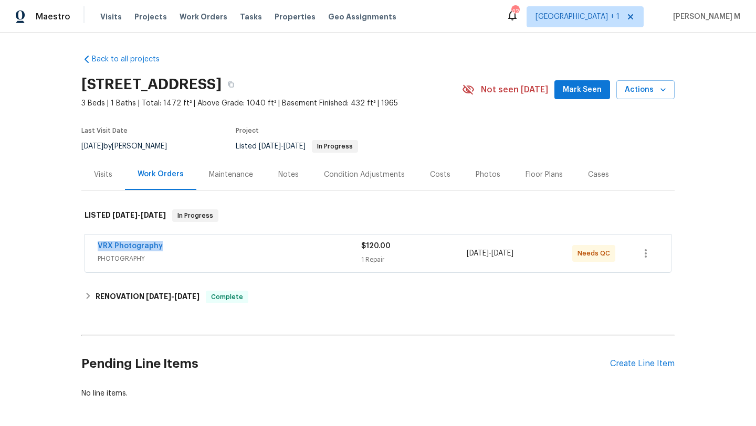
drag, startPoint x: 83, startPoint y: 248, endPoint x: 180, endPoint y: 245, distance: 96.7
click at [180, 245] on div "VRX Photography PHOTOGRAPHY $120.00 1 Repair [DATE] - [DATE] Needs QC" at bounding box center [378, 254] width 586 height 38
copy link "VRX Photography"
drag, startPoint x: 569, startPoint y: 254, endPoint x: 615, endPoint y: 254, distance: 46.2
click at [615, 254] on div "Needs QC" at bounding box center [598, 253] width 53 height 25
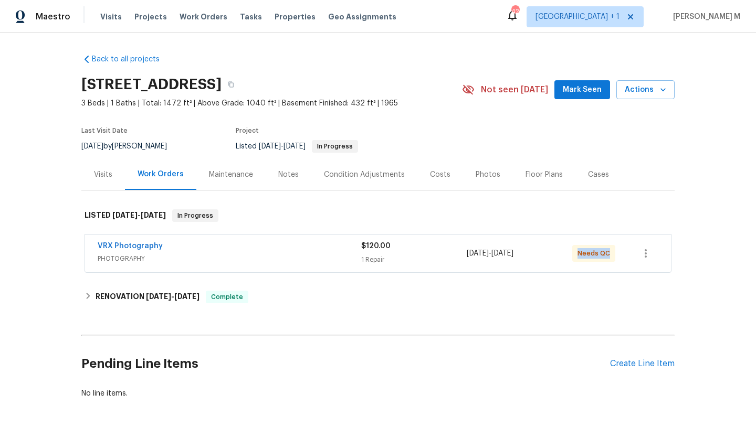
copy span "Needs QC"
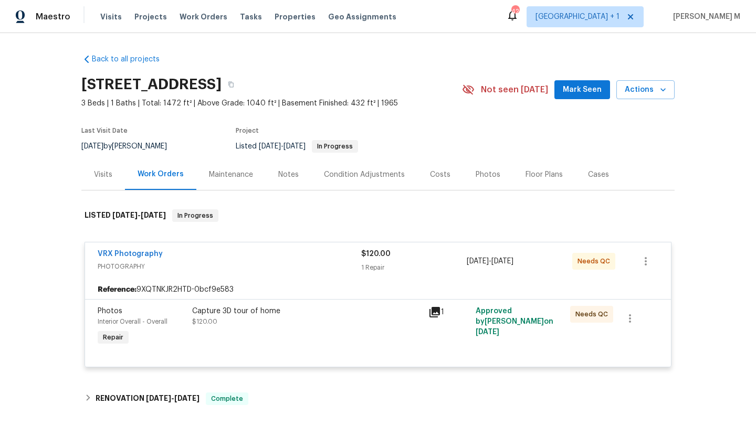
click at [591, 167] on div "Cases" at bounding box center [599, 174] width 46 height 31
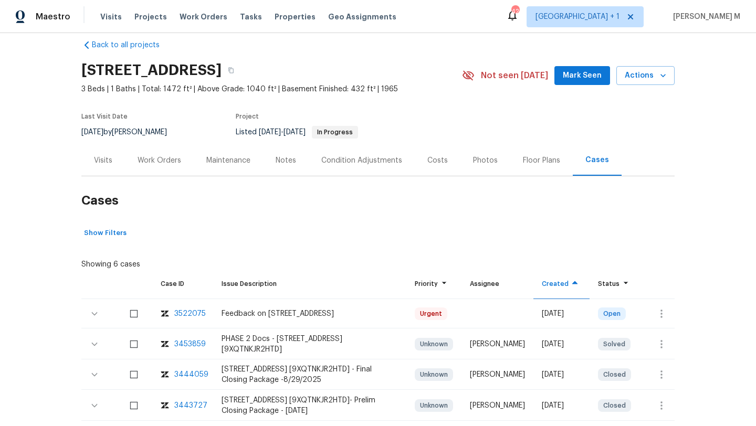
scroll to position [15, 0]
click at [655, 311] on icon "button" at bounding box center [661, 313] width 13 height 13
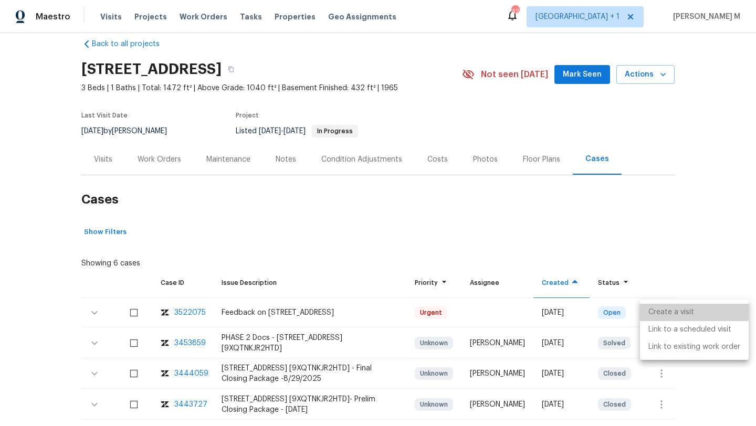
click at [656, 308] on li "Create a visit" at bounding box center [694, 312] width 109 height 17
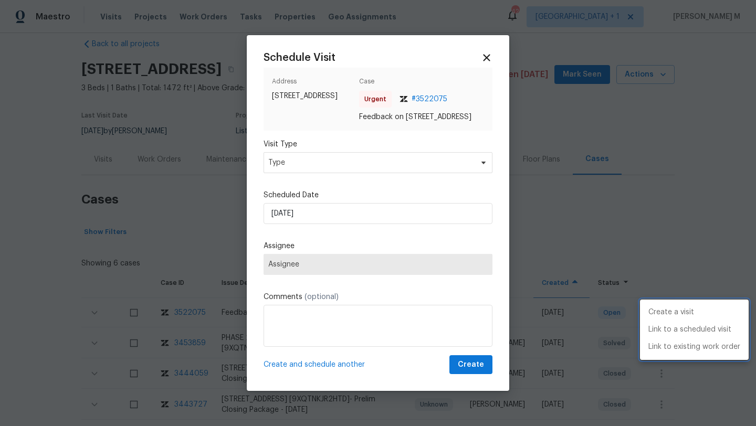
click at [378, 158] on div at bounding box center [378, 213] width 756 height 426
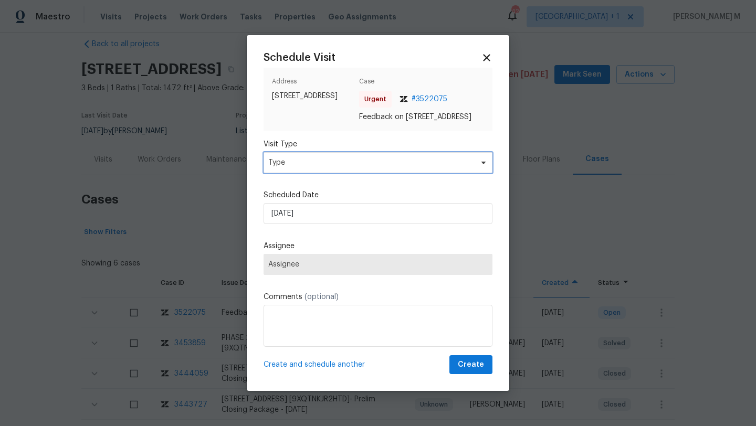
click at [377, 173] on span "Type" at bounding box center [378, 162] width 229 height 21
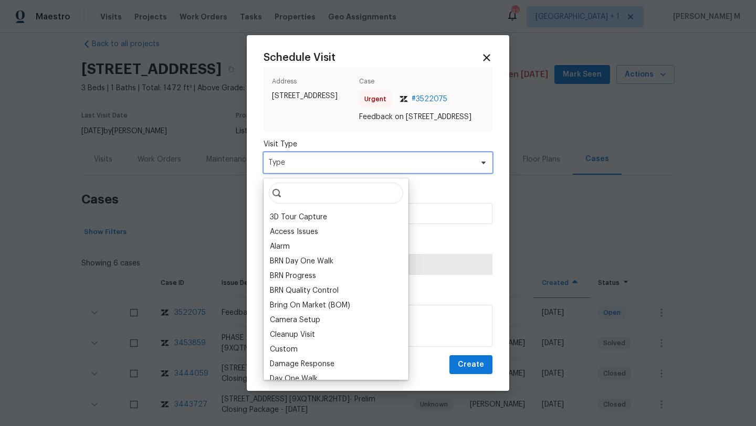
click at [377, 173] on span "Type" at bounding box center [378, 162] width 229 height 21
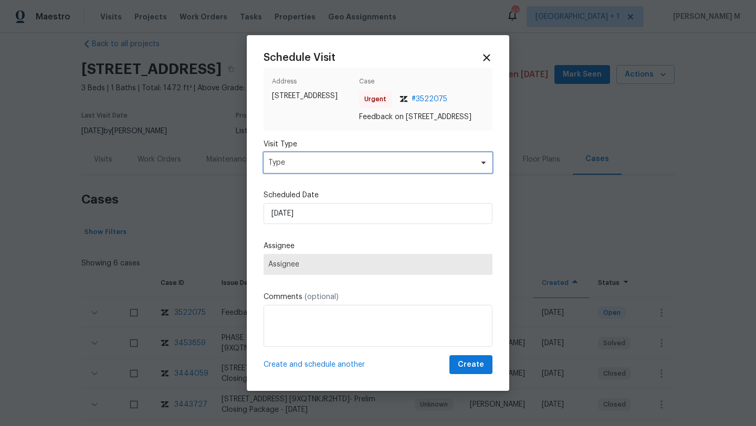
click at [337, 168] on span "Type" at bounding box center [370, 163] width 204 height 11
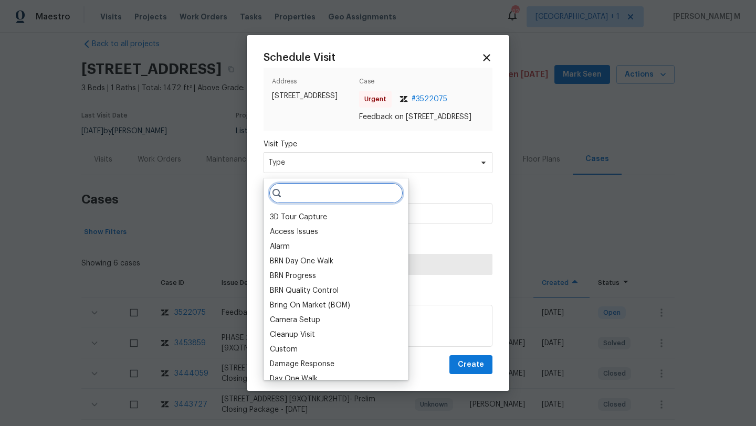
click at [317, 189] on input "search" at bounding box center [336, 193] width 134 height 21
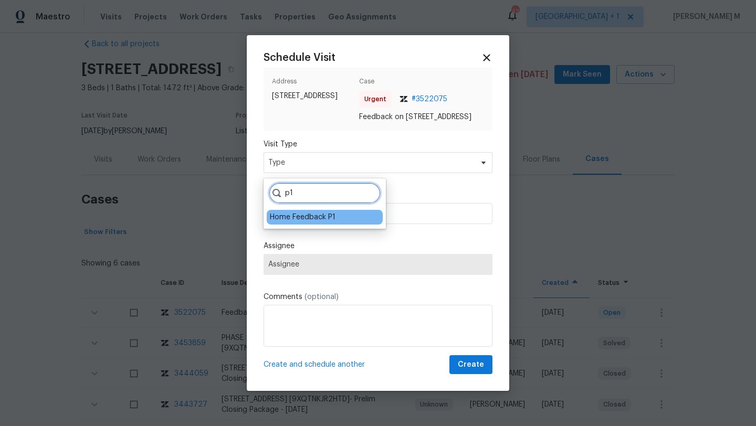
type input "p1"
click at [281, 220] on div "Home Feedback P1" at bounding box center [303, 217] width 66 height 11
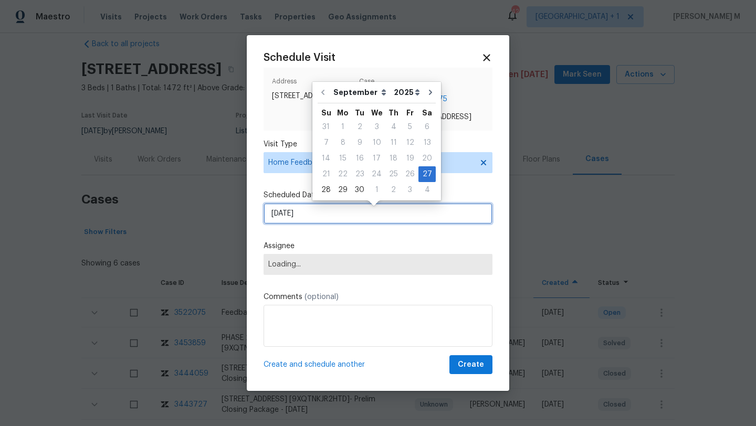
click at [289, 221] on input "[DATE]" at bounding box center [378, 213] width 229 height 21
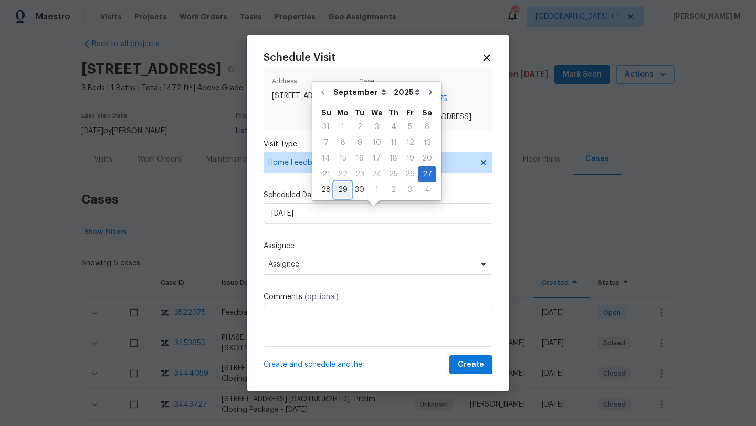
click at [339, 195] on div "29" at bounding box center [343, 190] width 17 height 15
type input "[DATE]"
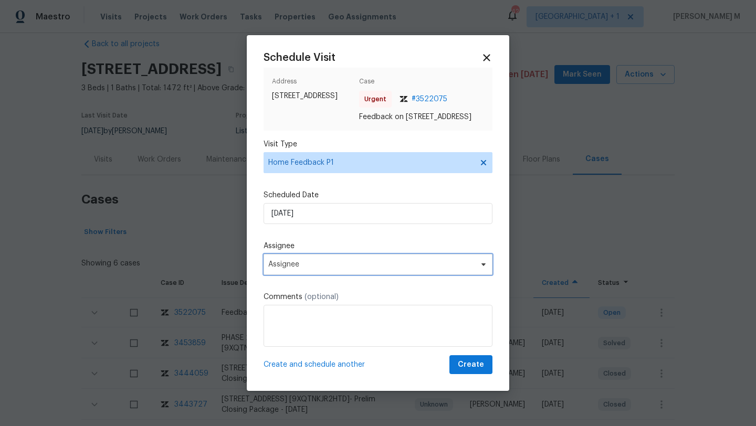
click at [306, 269] on span "Assignee" at bounding box center [371, 265] width 206 height 8
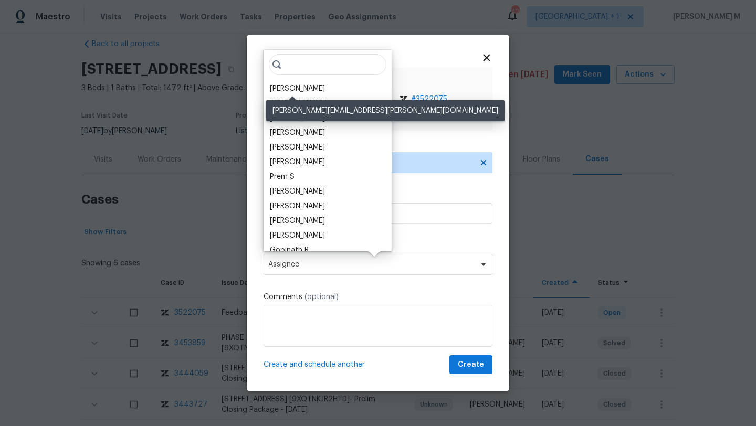
click at [307, 90] on div "Brian Mothes" at bounding box center [297, 89] width 55 height 11
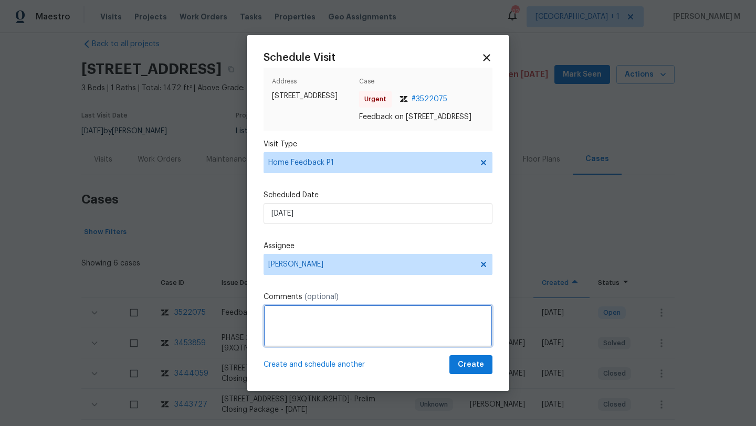
click at [336, 337] on textarea at bounding box center [378, 326] width 229 height 42
paste textarea "Windows, gutters missing, rotted wood, sewer pipe corroded & leaking in spots, …"
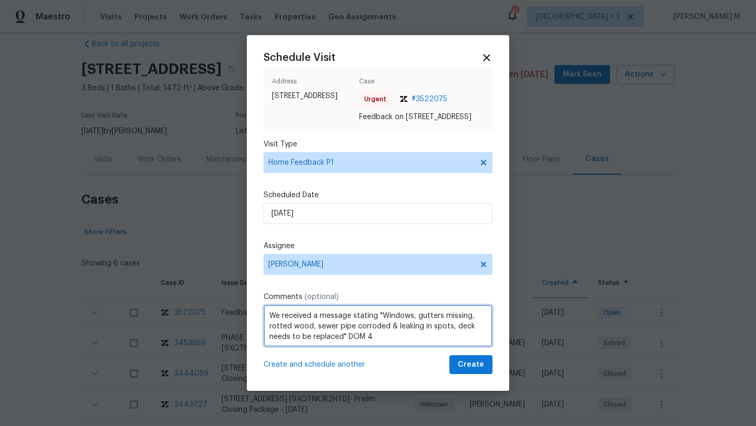
paste textarea "Kindly complete the visit and update if any WO needs to be created. Thank you"
click at [411, 327] on textarea "We received a message stating "Windows, gutters missing, rotted wood, sewer pip…" at bounding box center [378, 326] width 229 height 42
type textarea "We received a message stating "Windows, gutters missing, rotted wood, sewer pip…"
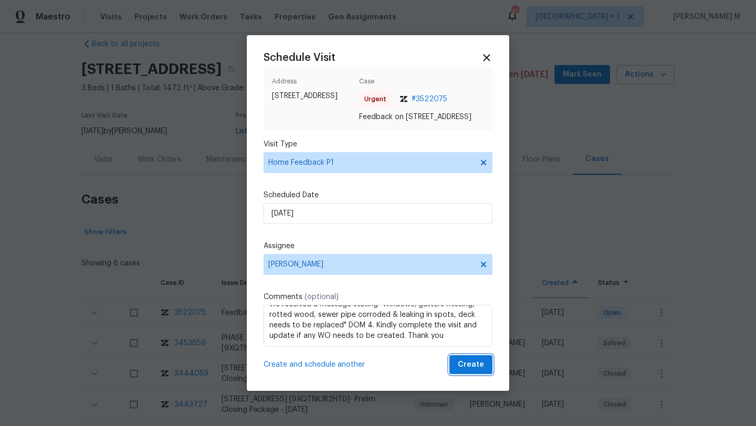
click at [461, 366] on span "Create" at bounding box center [471, 365] width 26 height 13
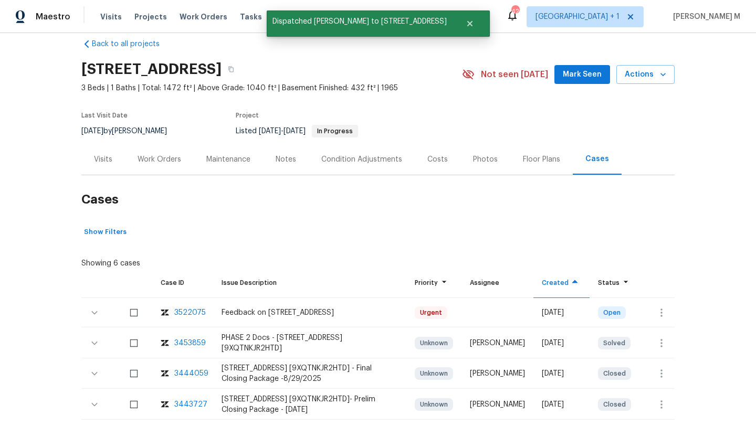
click at [95, 168] on div "Visits" at bounding box center [103, 159] width 44 height 31
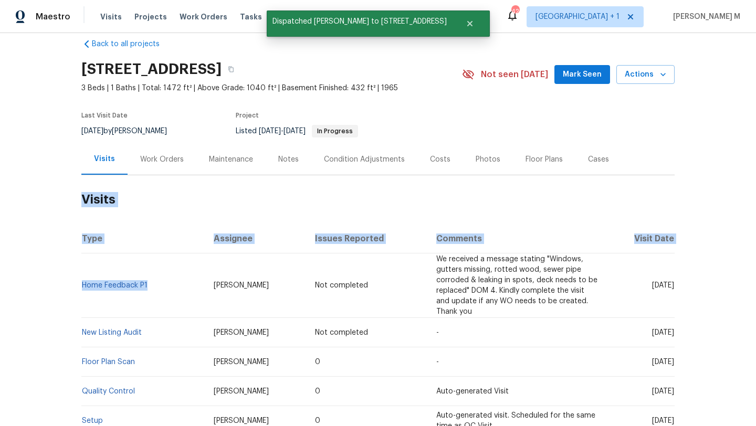
drag, startPoint x: 145, startPoint y: 289, endPoint x: 76, endPoint y: 288, distance: 69.3
click at [76, 288] on div "Back to all projects 1247 Central St, East Bridgewater, MA 02333 3 Beds | 1 Bat…" at bounding box center [378, 229] width 756 height 393
copy section "Visits Type Assignee Issues Reported Comments Visit Date Home Feedback P1"
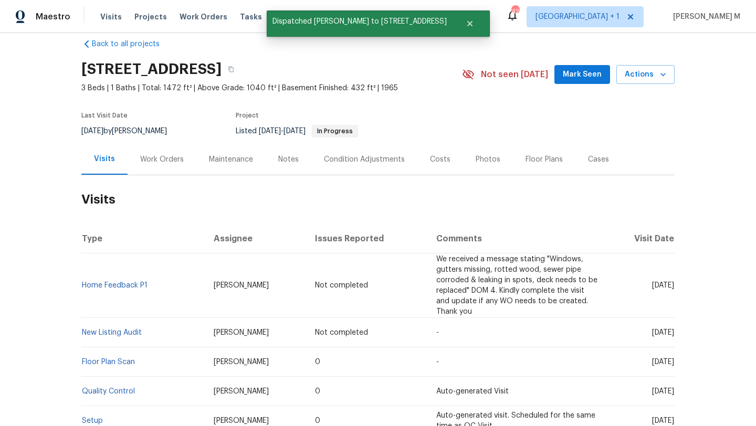
click at [211, 301] on td "Brian Mothes" at bounding box center [256, 286] width 102 height 65
drag, startPoint x: 147, startPoint y: 286, endPoint x: 79, endPoint y: 286, distance: 68.3
click at [81, 286] on td "Home Feedback P1" at bounding box center [143, 286] width 124 height 65
copy link "Home Feedback P1"
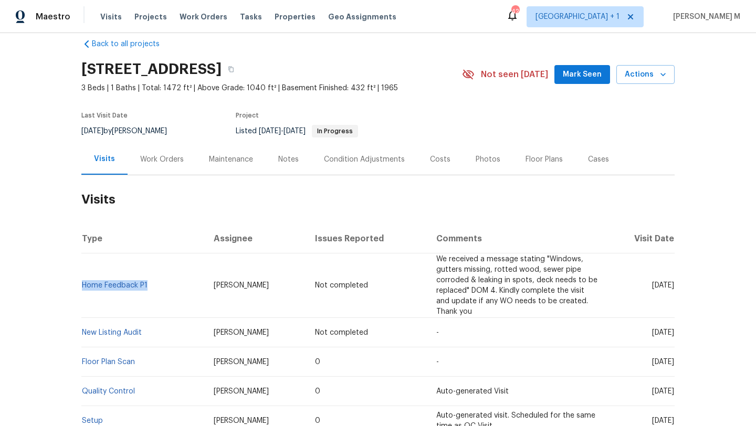
drag, startPoint x: 628, startPoint y: 286, endPoint x: 651, endPoint y: 286, distance: 23.1
click at [652, 286] on span "[DATE]" at bounding box center [663, 285] width 22 height 7
copy span "Sep 29"
drag, startPoint x: 201, startPoint y: 286, endPoint x: 252, endPoint y: 286, distance: 50.9
click at [252, 286] on td "Brian Mothes" at bounding box center [256, 286] width 102 height 65
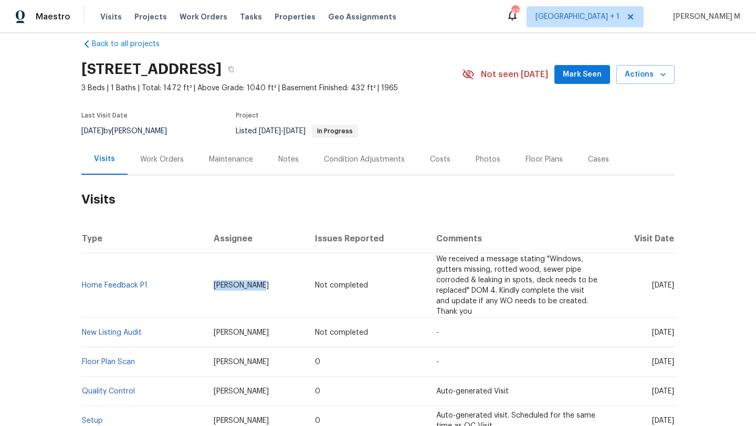
copy span "Brian Mothes"
